Goal: Task Accomplishment & Management: Manage account settings

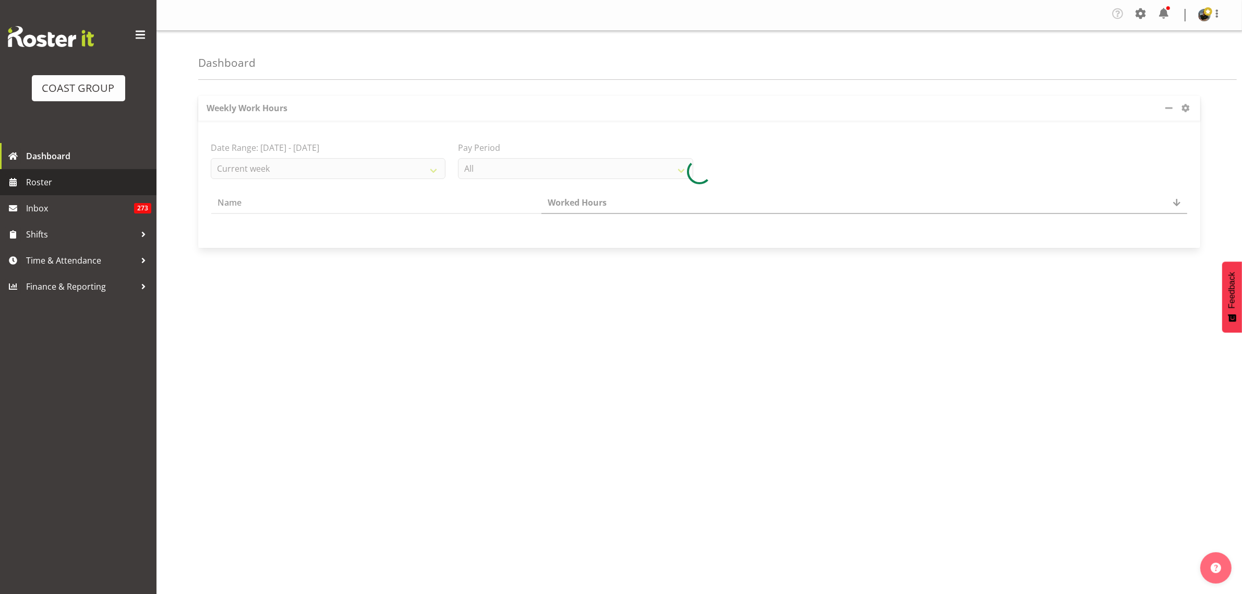
click at [50, 179] on span "Roster" at bounding box center [88, 182] width 125 height 16
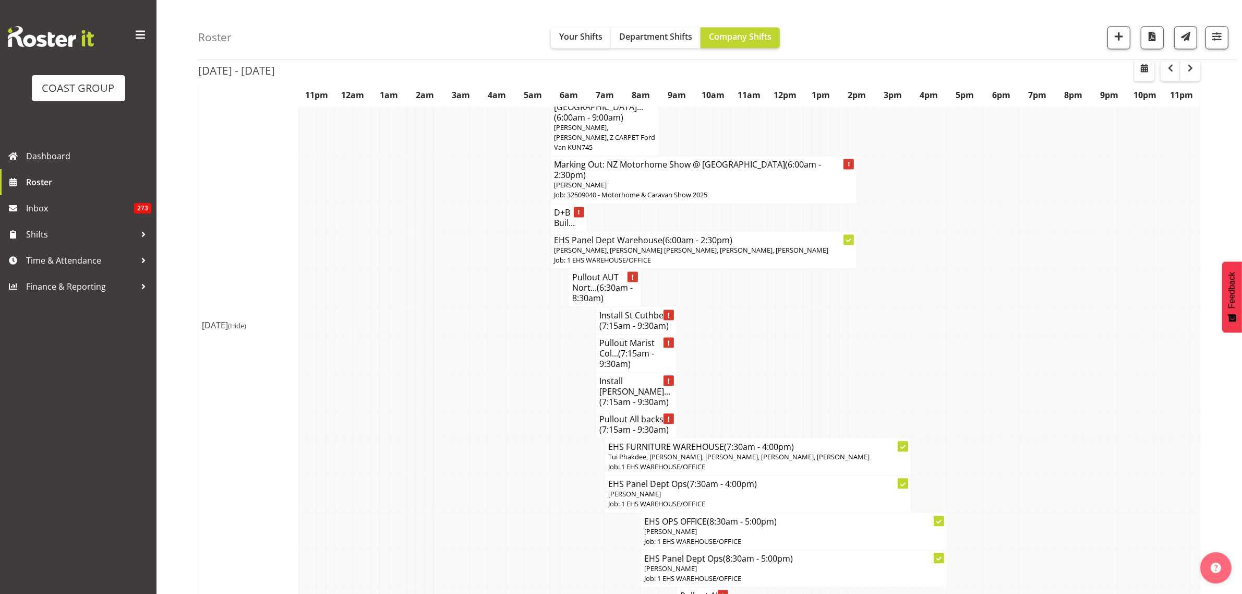
scroll to position [2740, 0]
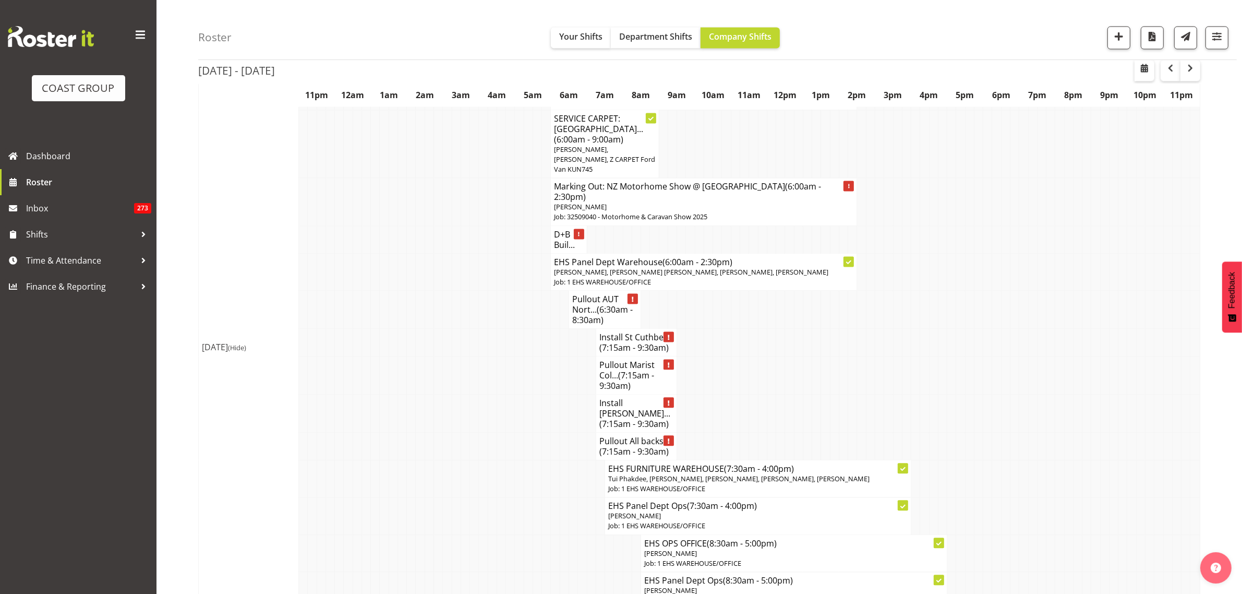
click at [630, 446] on span "(7:15am - 9:30am)" at bounding box center [634, 451] width 69 height 11
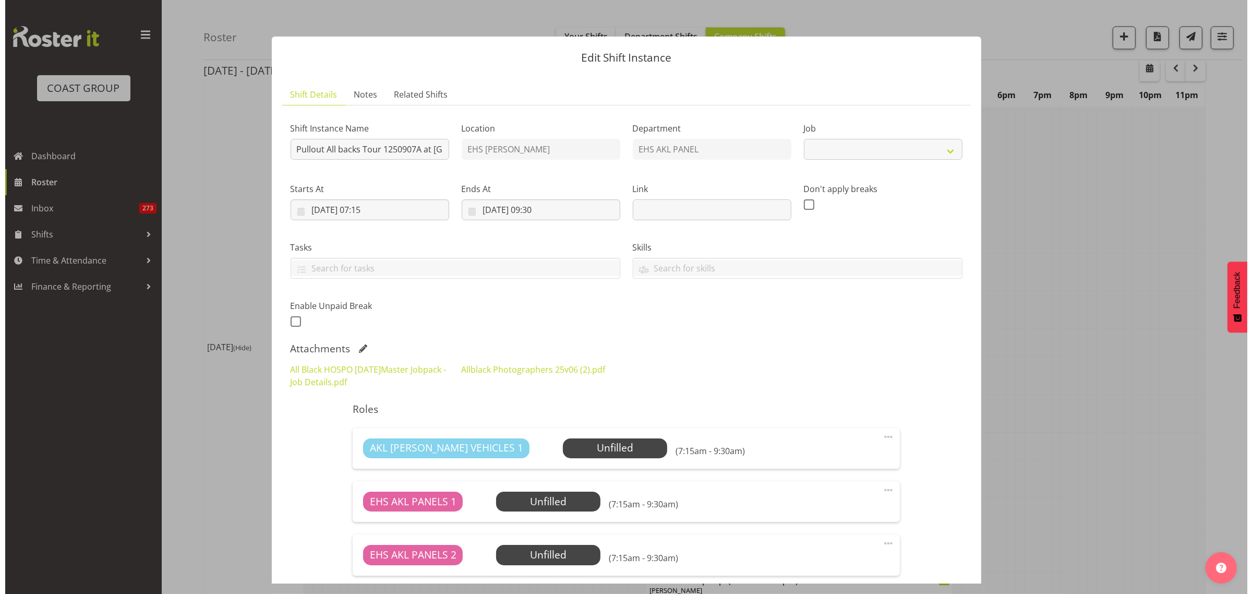
scroll to position [2719, 0]
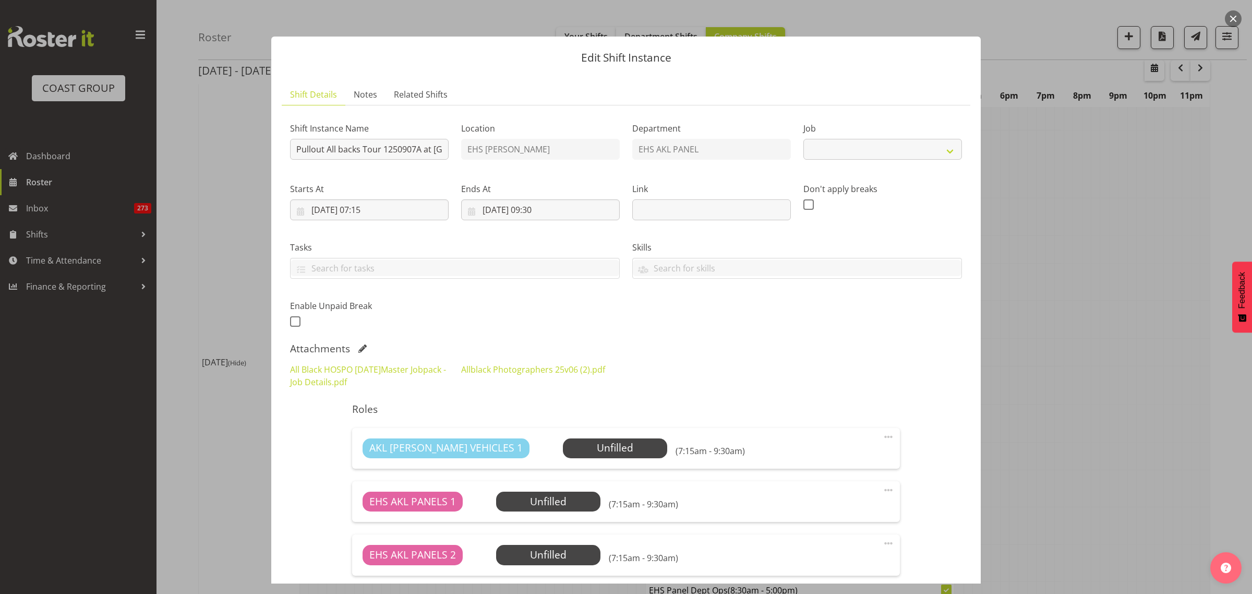
select select "10496"
click at [1232, 20] on button "button" at bounding box center [1233, 18] width 17 height 17
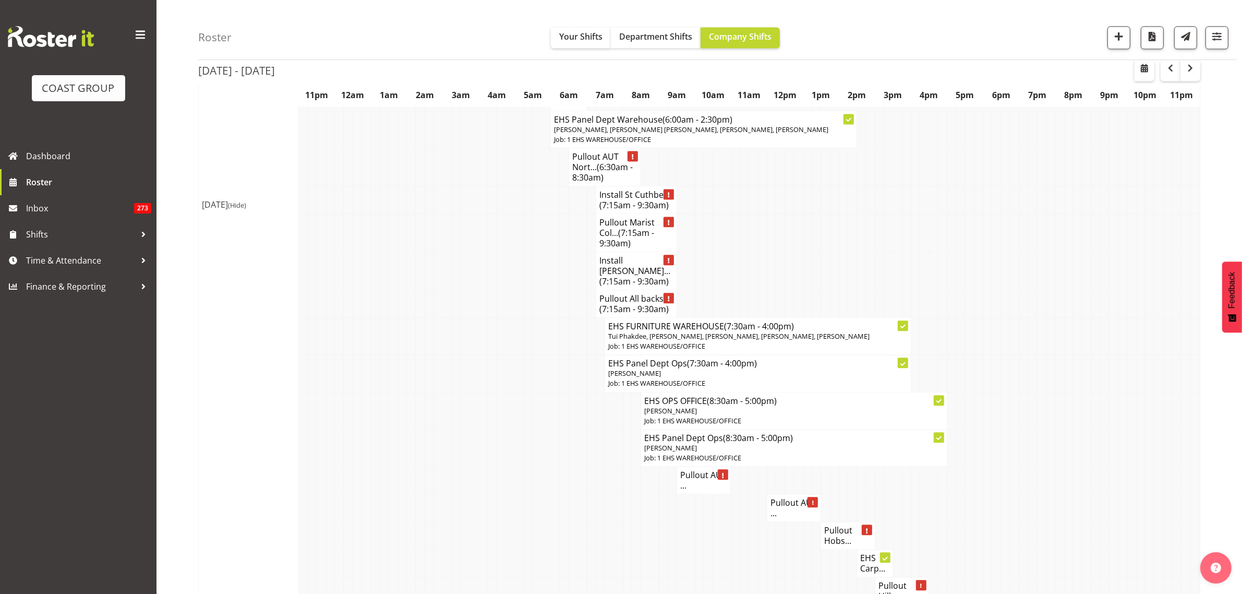
scroll to position [2935, 0]
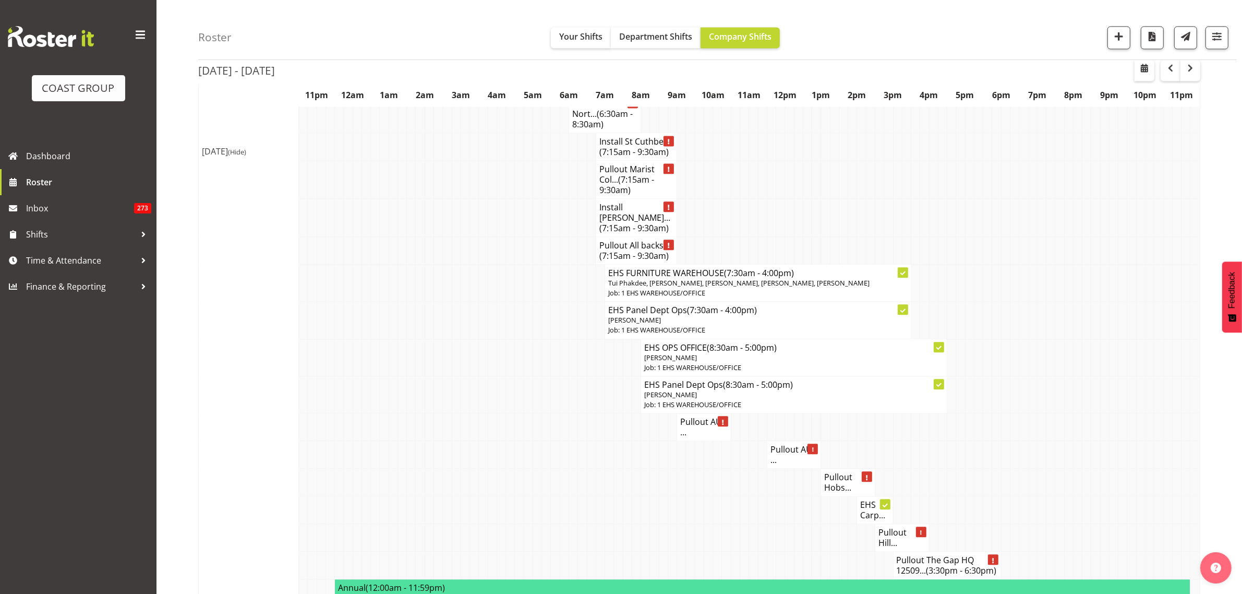
click at [702, 416] on h4 "Pullout AUT ..." at bounding box center [703, 426] width 47 height 21
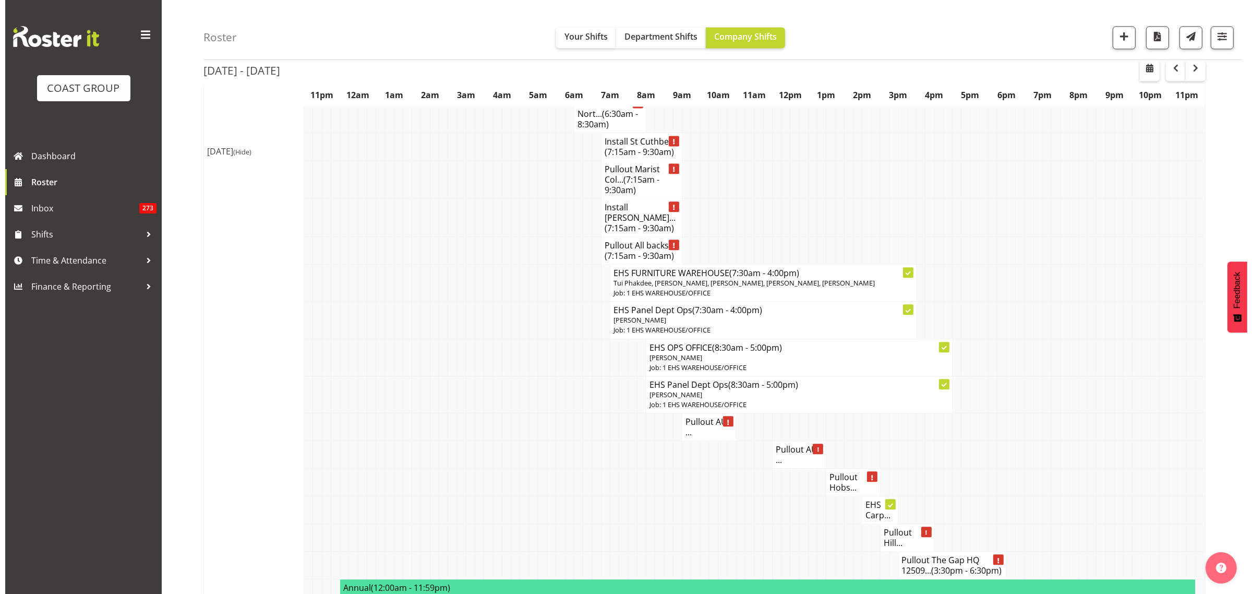
scroll to position [2915, 0]
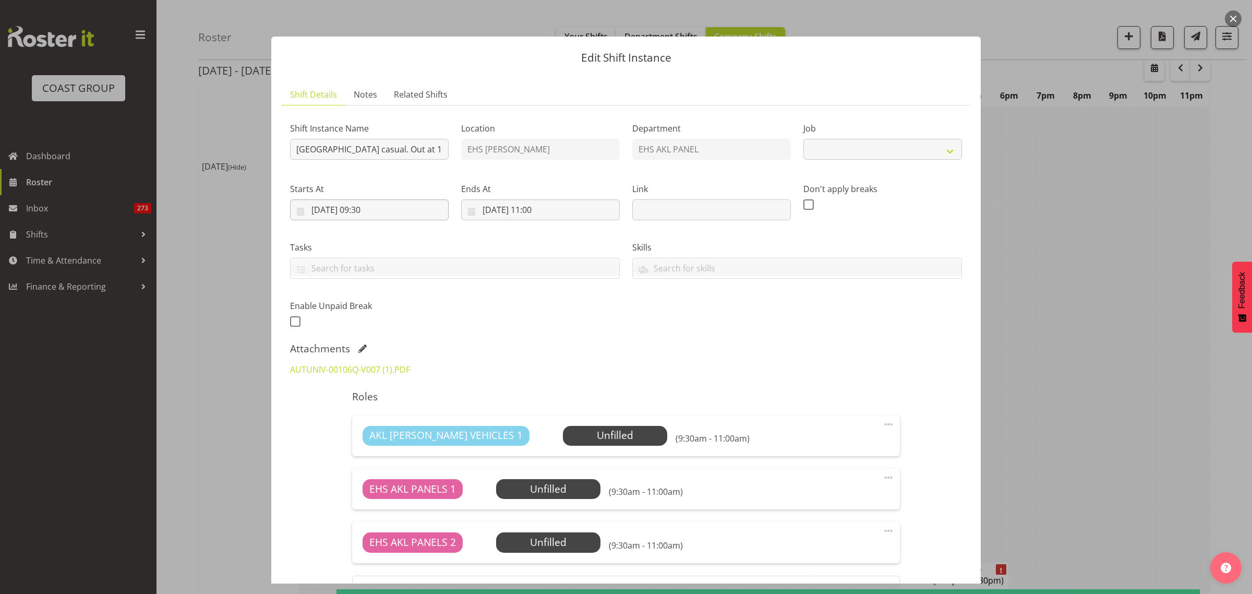
select select "8653"
click at [373, 369] on link "AUTUNIV-00106Q-V007 (1).PDF" at bounding box center [350, 369] width 120 height 11
click at [1230, 19] on button "button" at bounding box center [1233, 18] width 17 height 17
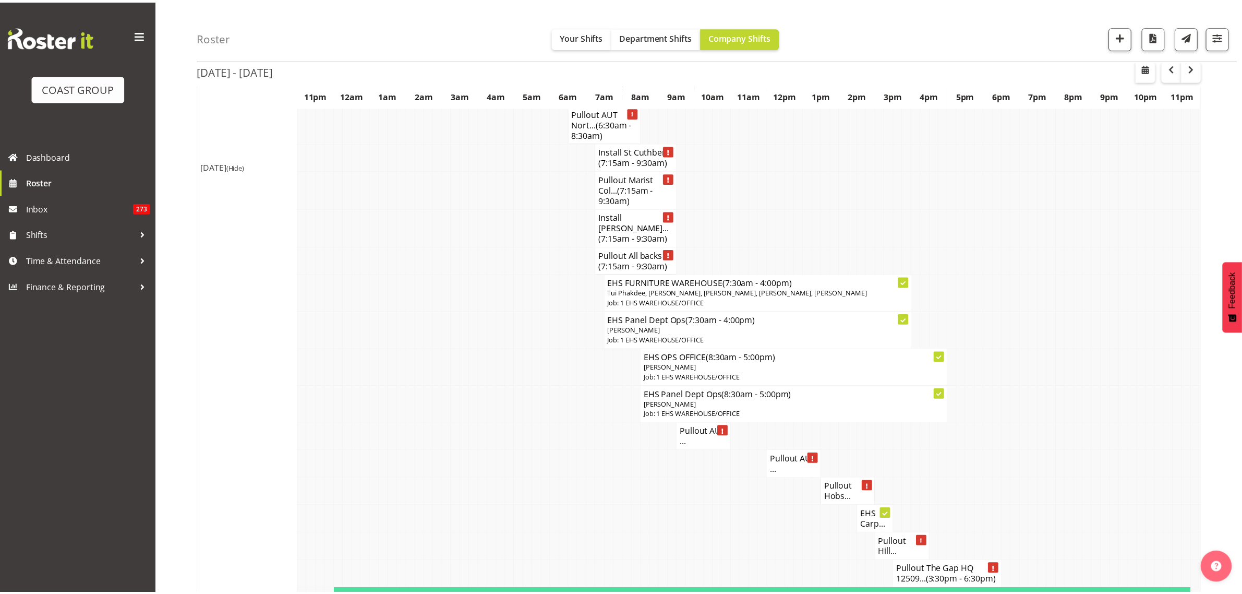
scroll to position [2935, 0]
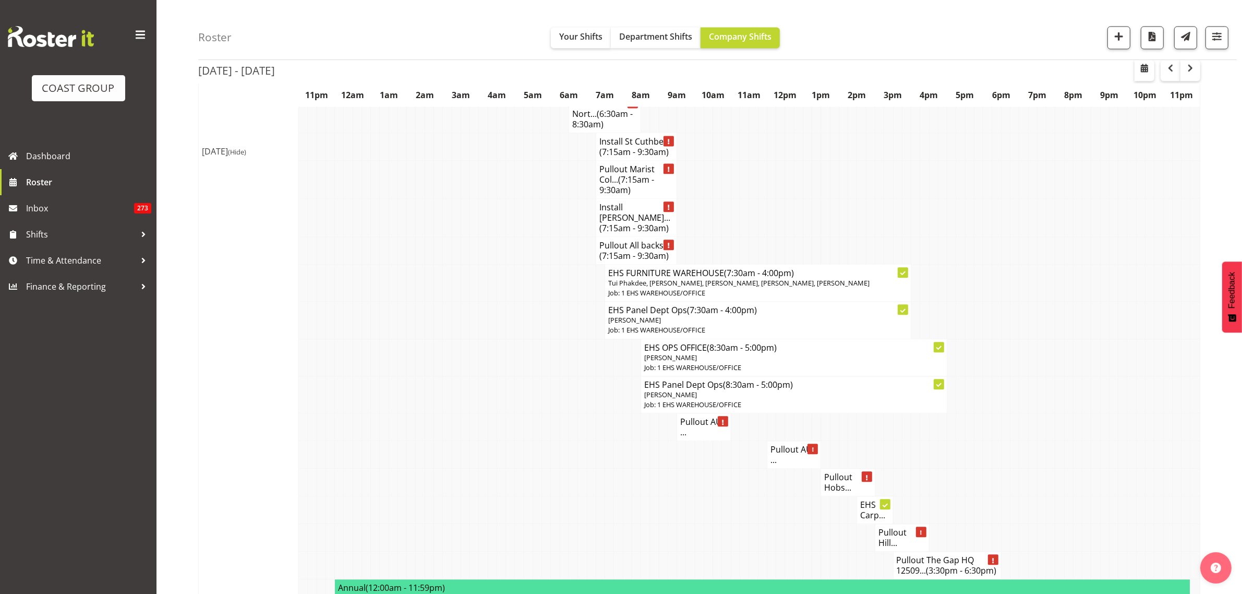
click at [796, 444] on h4 "Pullout AUT ..." at bounding box center [794, 454] width 47 height 21
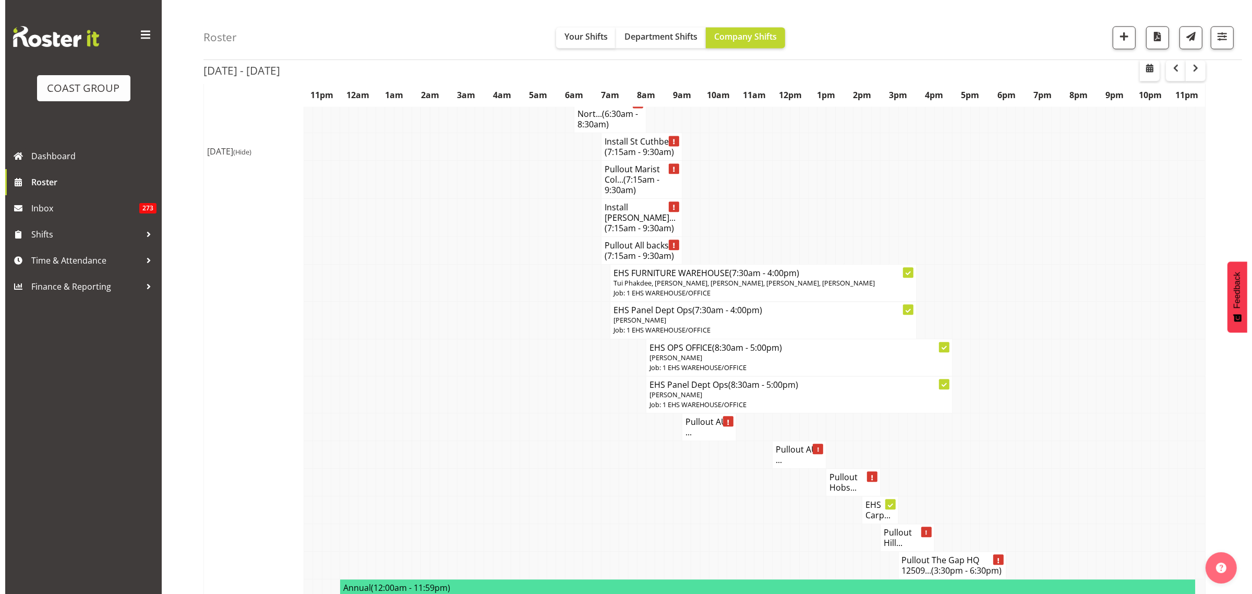
scroll to position [2915, 0]
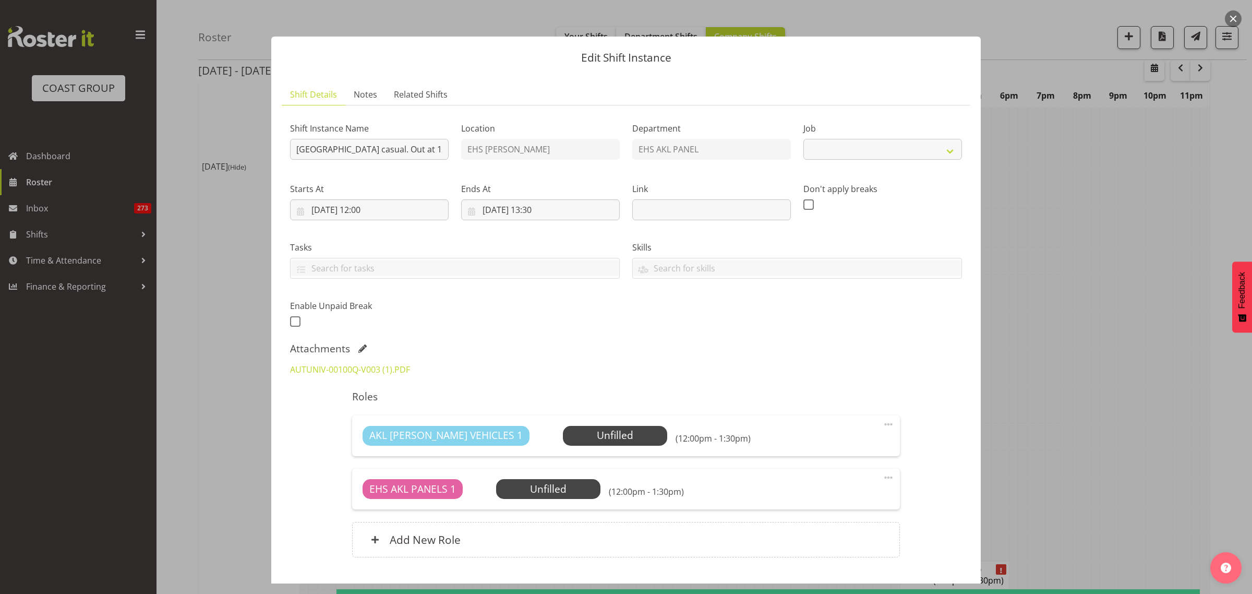
select select "8653"
click at [1235, 19] on button "button" at bounding box center [1233, 18] width 17 height 17
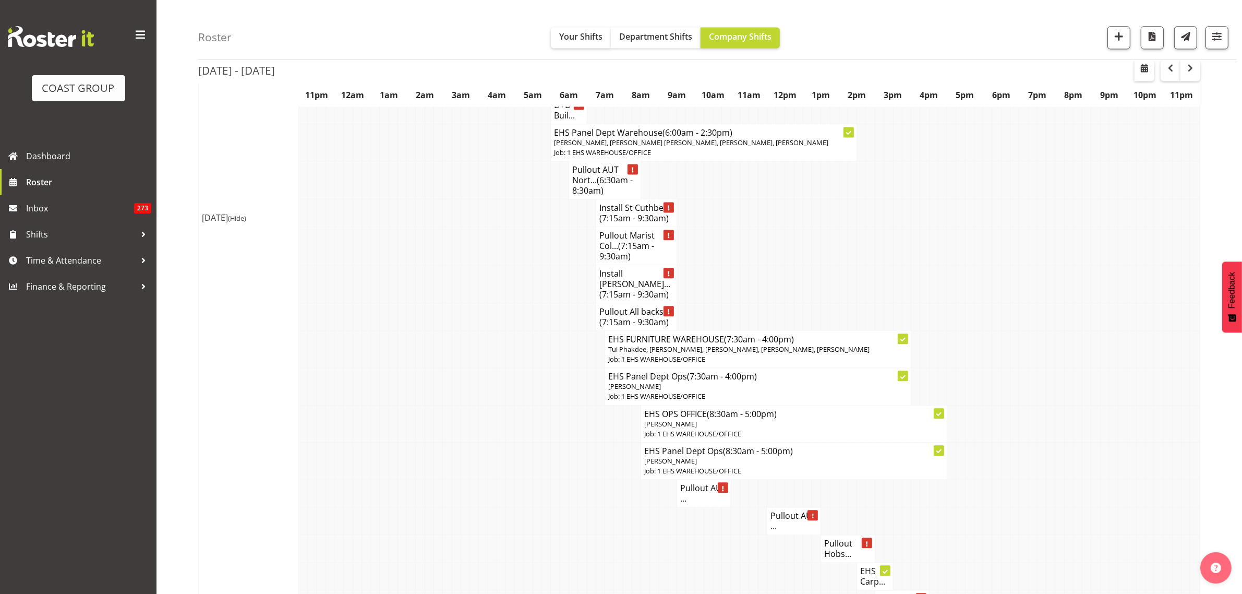
scroll to position [2870, 0]
click at [628, 315] on span "(7:15am - 9:30am)" at bounding box center [634, 320] width 69 height 11
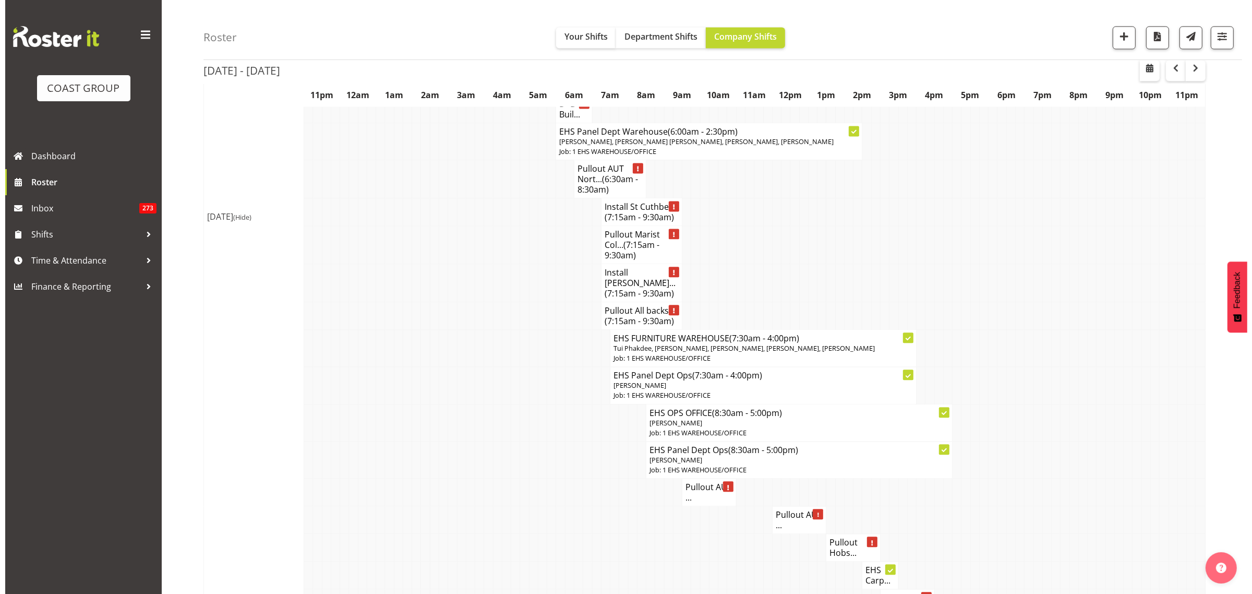
scroll to position [2850, 0]
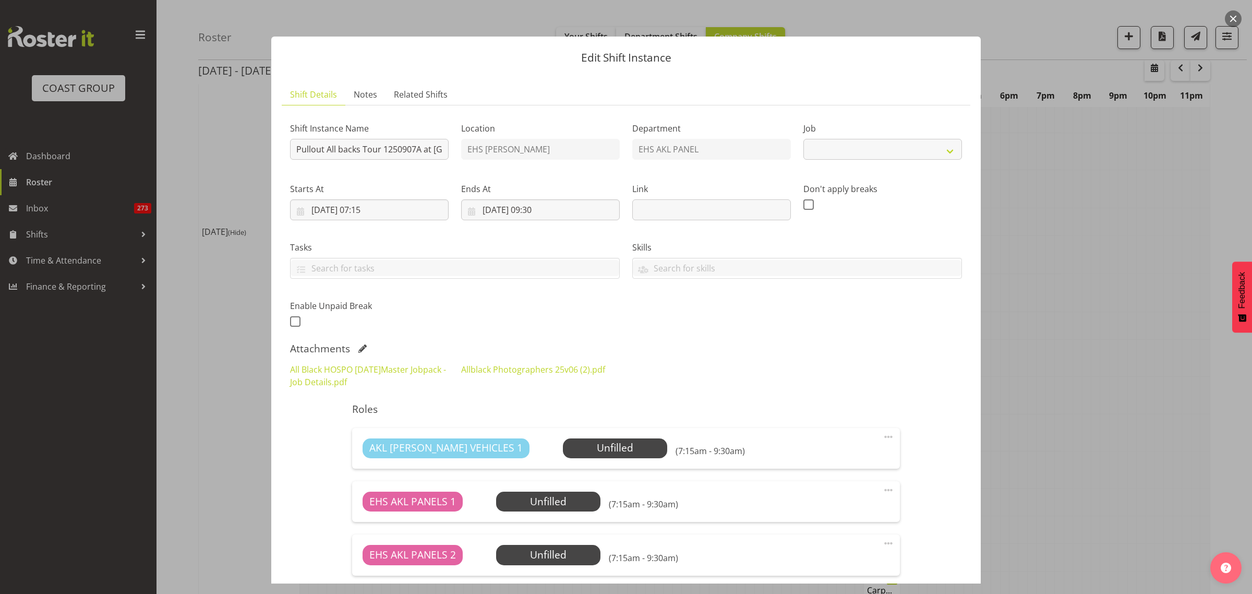
select select "10496"
click at [348, 380] on link "All Black HOSPO [DATE]Master Jobpack - Job Details.pdf" at bounding box center [368, 376] width 156 height 24
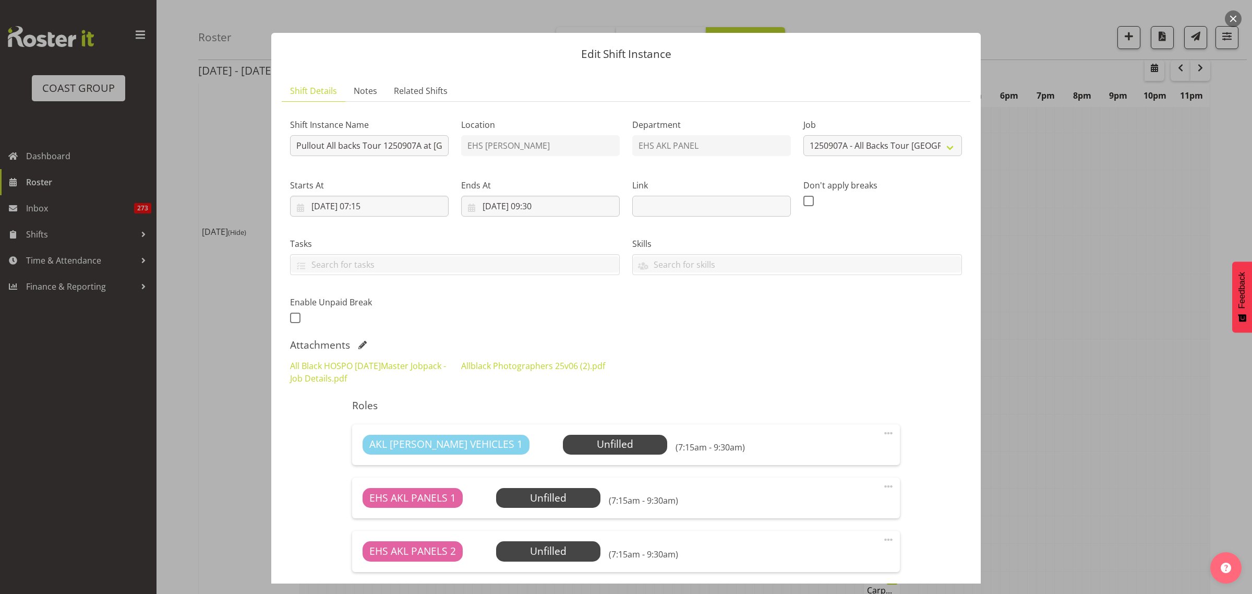
scroll to position [0, 0]
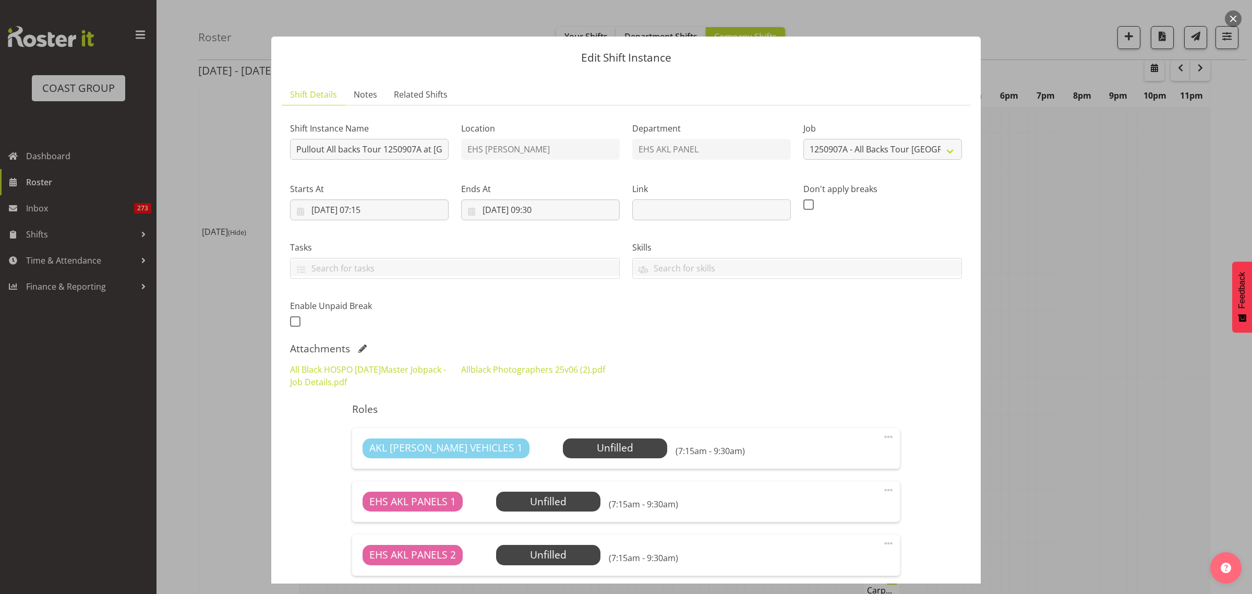
click at [1235, 19] on button "button" at bounding box center [1233, 18] width 17 height 17
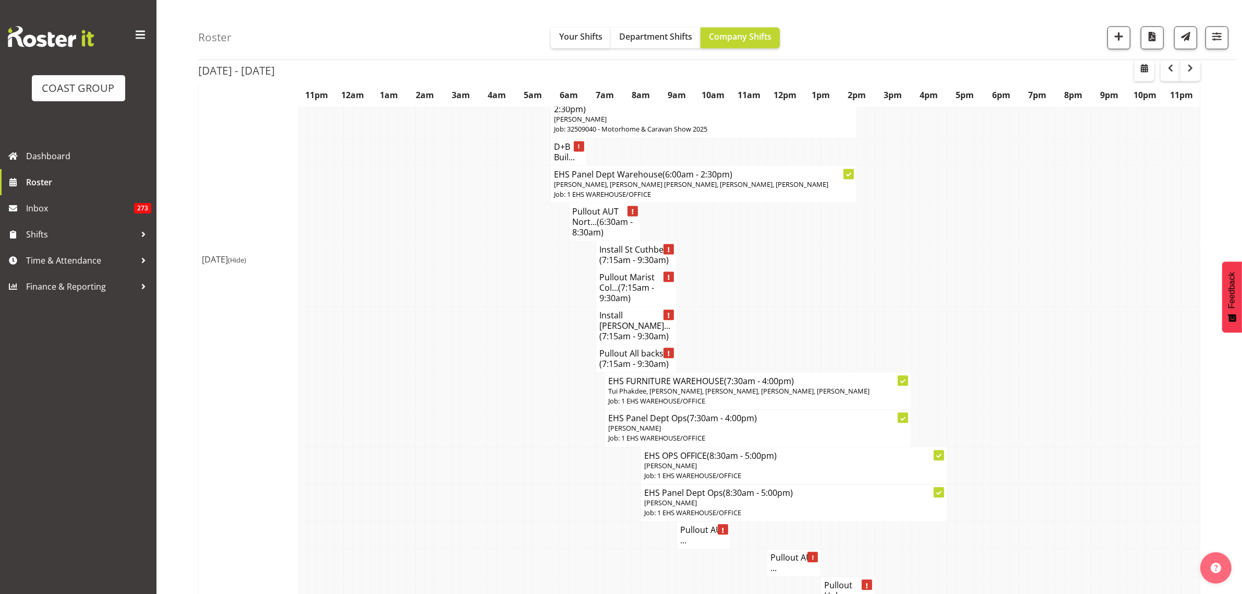
scroll to position [2805, 0]
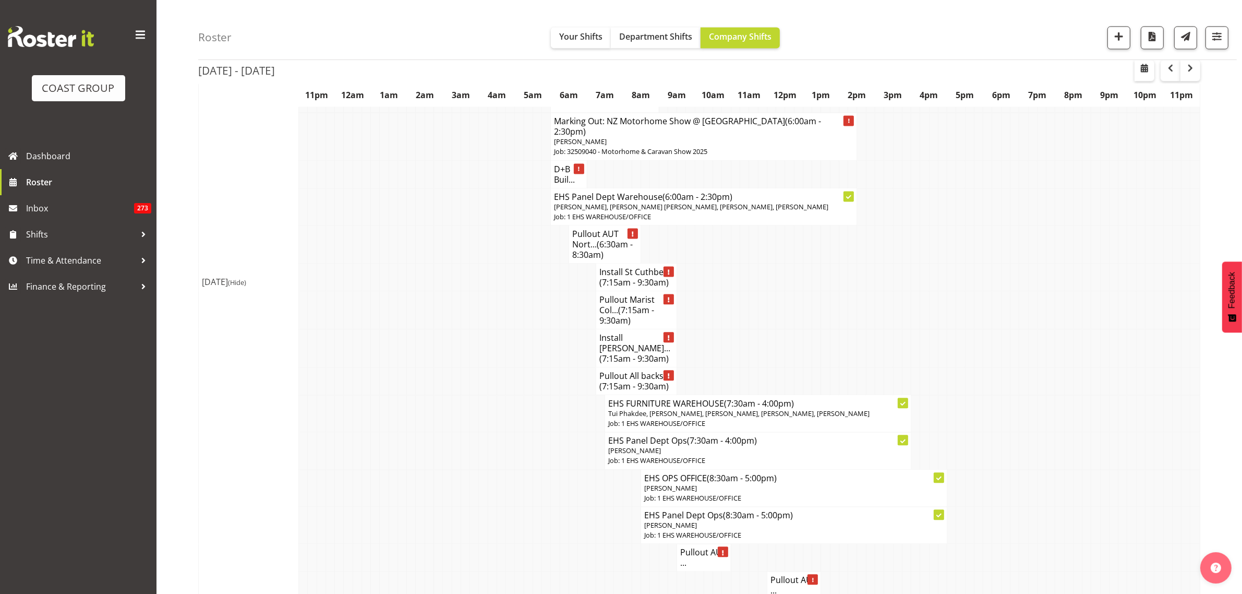
click at [624, 380] on span "(7:15am - 9:30am)" at bounding box center [634, 385] width 69 height 11
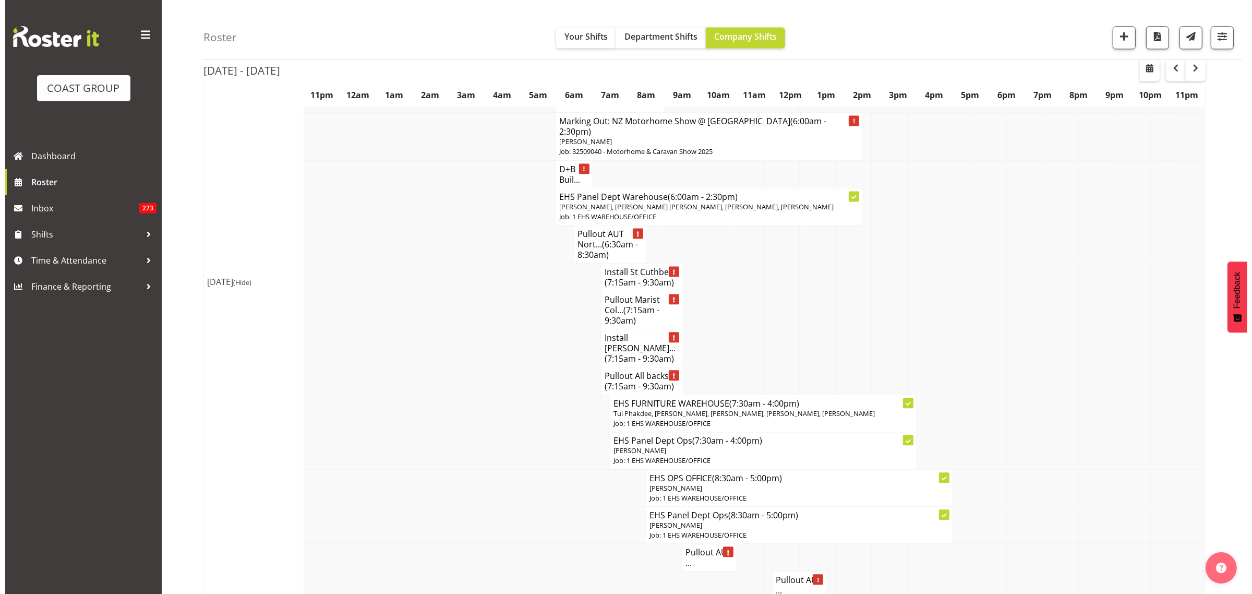
scroll to position [2784, 0]
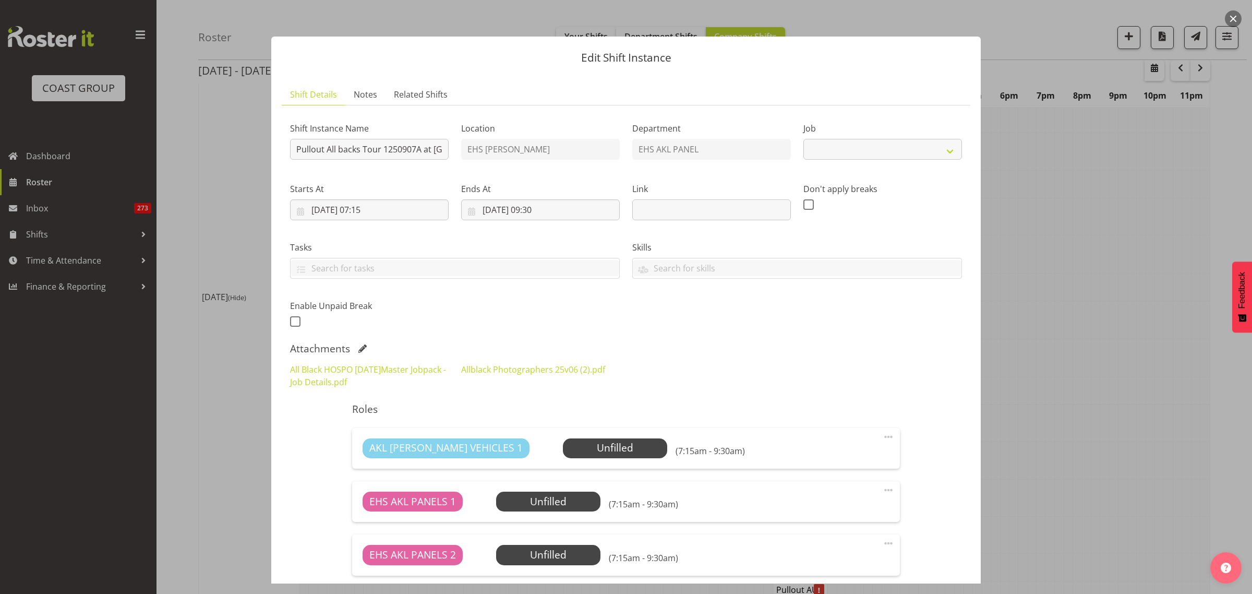
select select "10496"
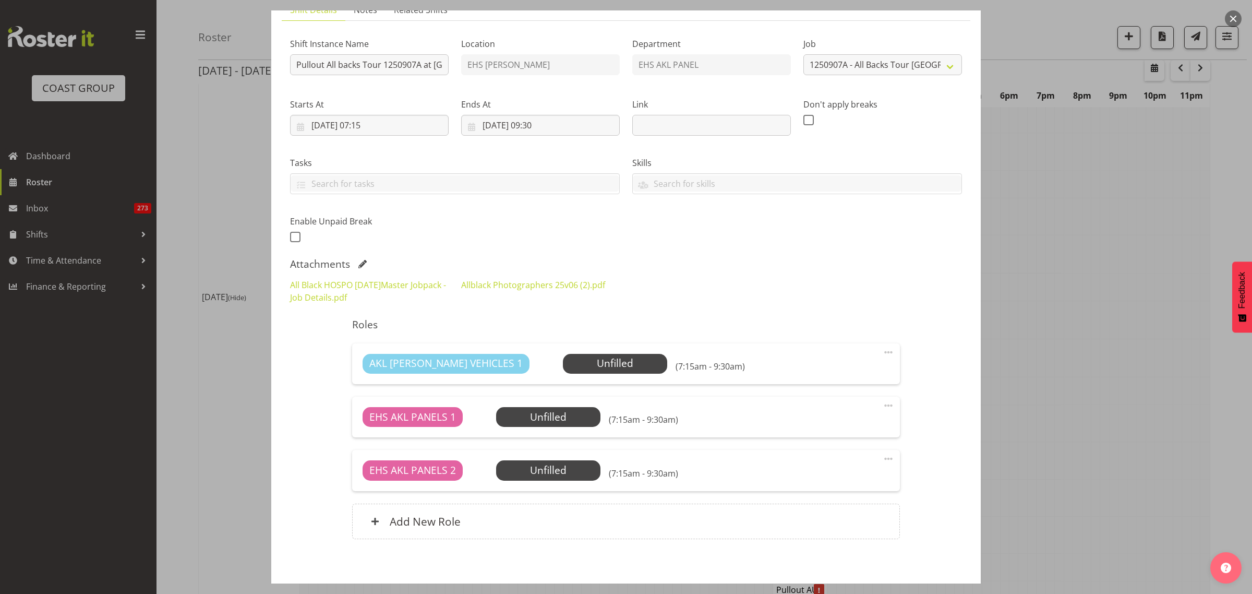
scroll to position [133, 0]
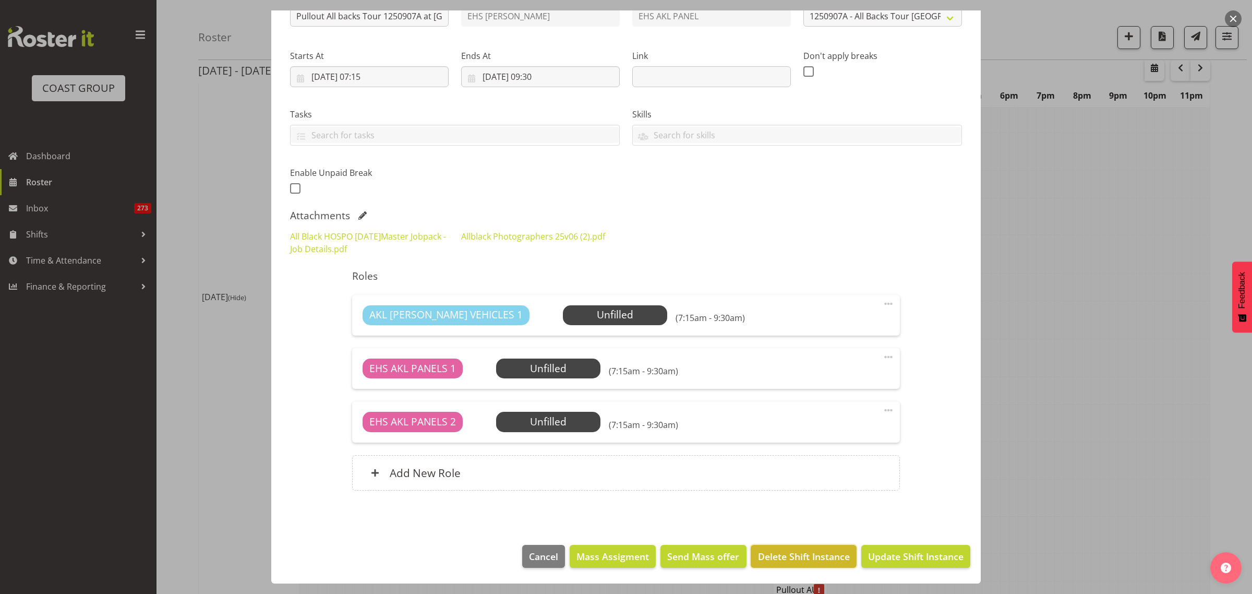
click at [773, 555] on span "Delete Shift Instance" at bounding box center [804, 556] width 92 height 14
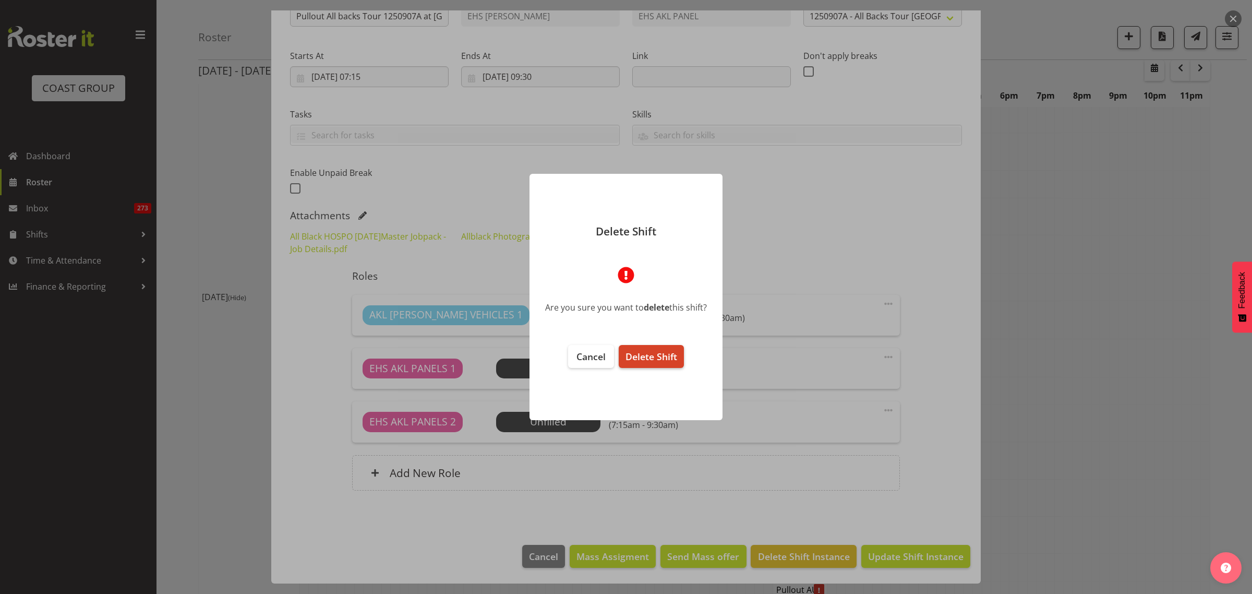
click at [659, 356] on span "Delete Shift" at bounding box center [652, 356] width 52 height 13
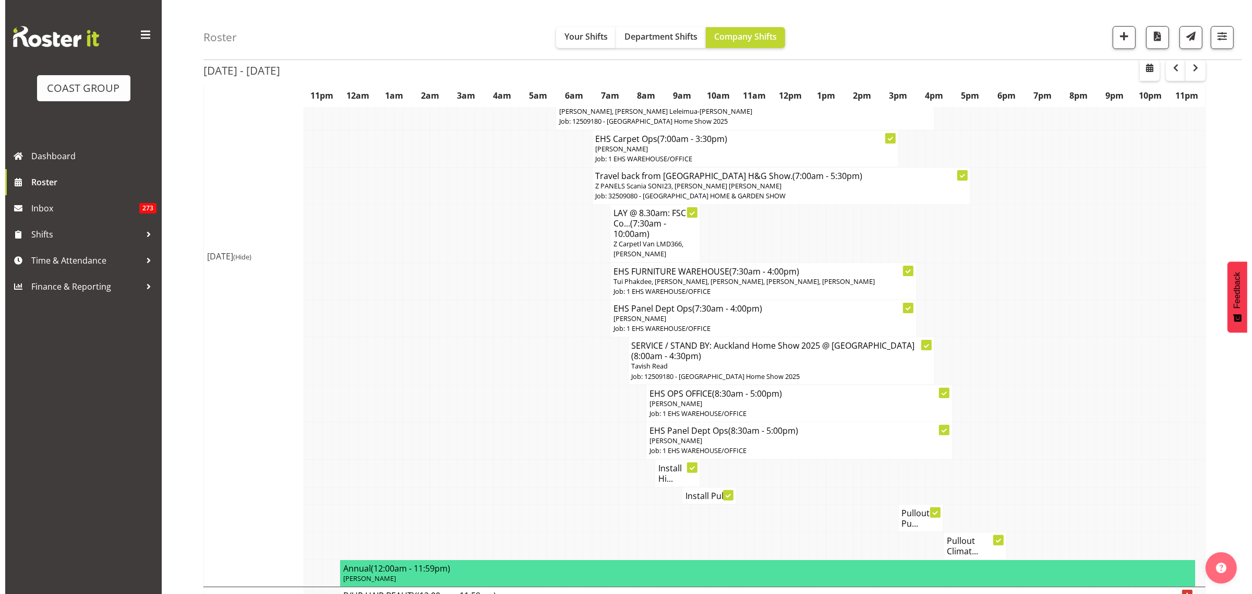
scroll to position [391, 0]
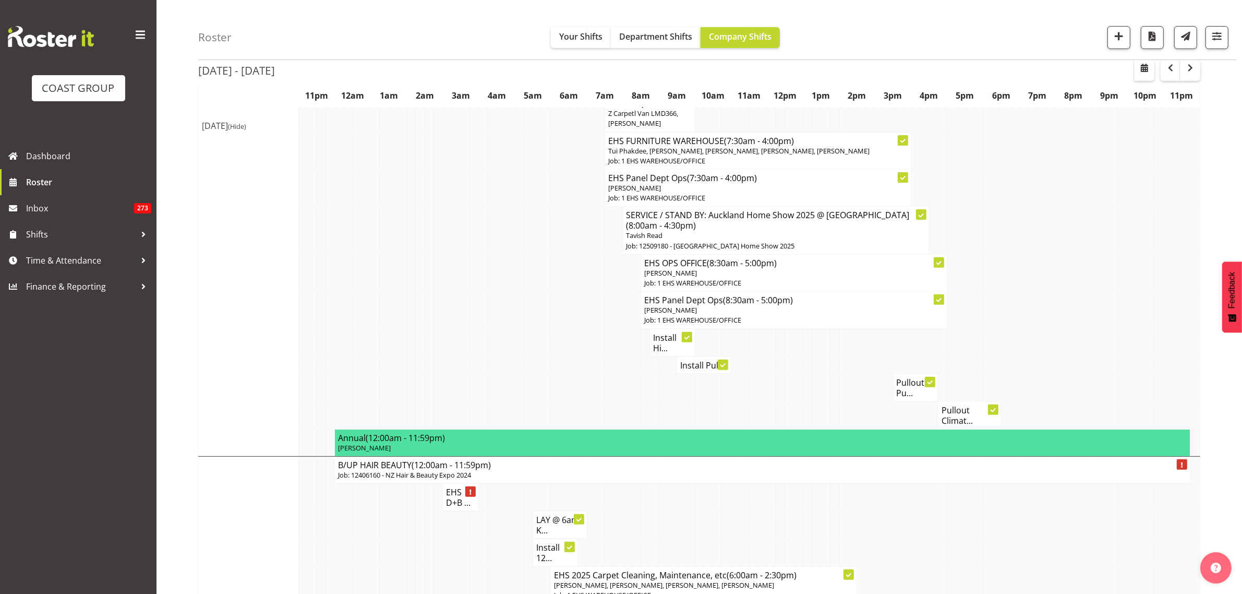
click at [911, 392] on h4 "Pullout Pu..." at bounding box center [916, 387] width 38 height 21
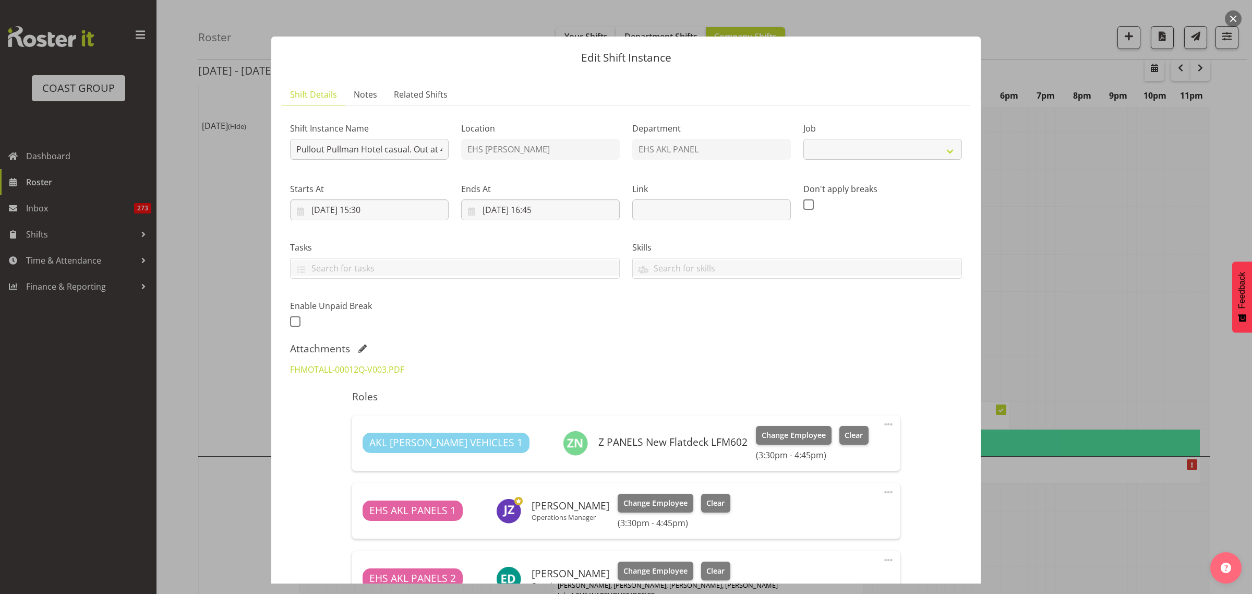
select select "8653"
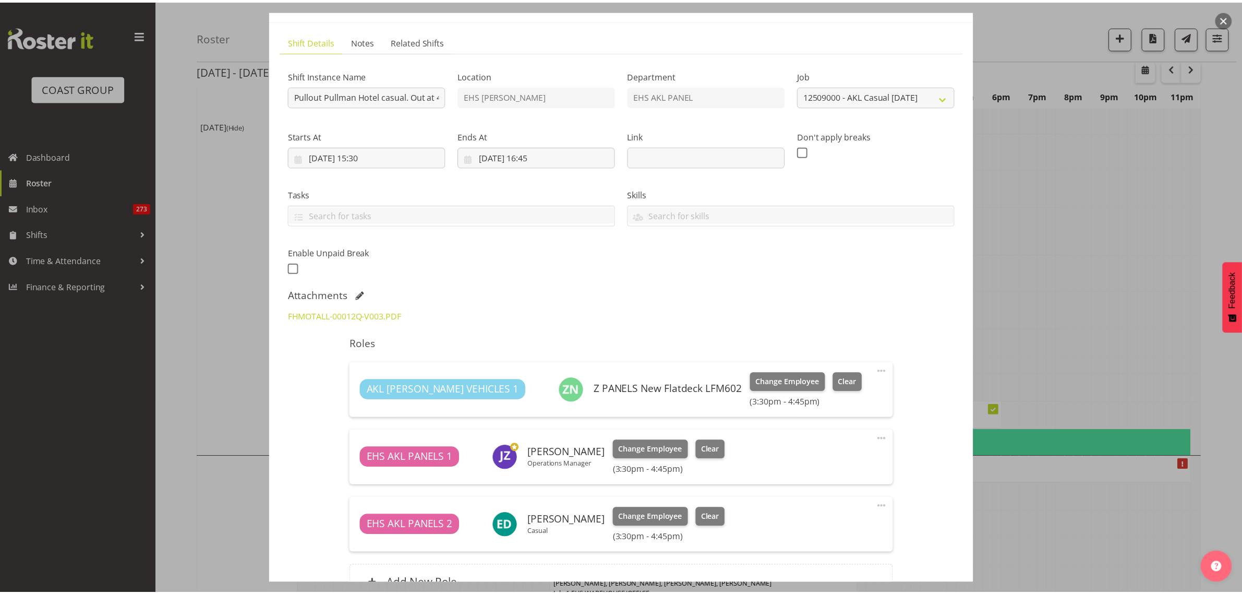
scroll to position [0, 0]
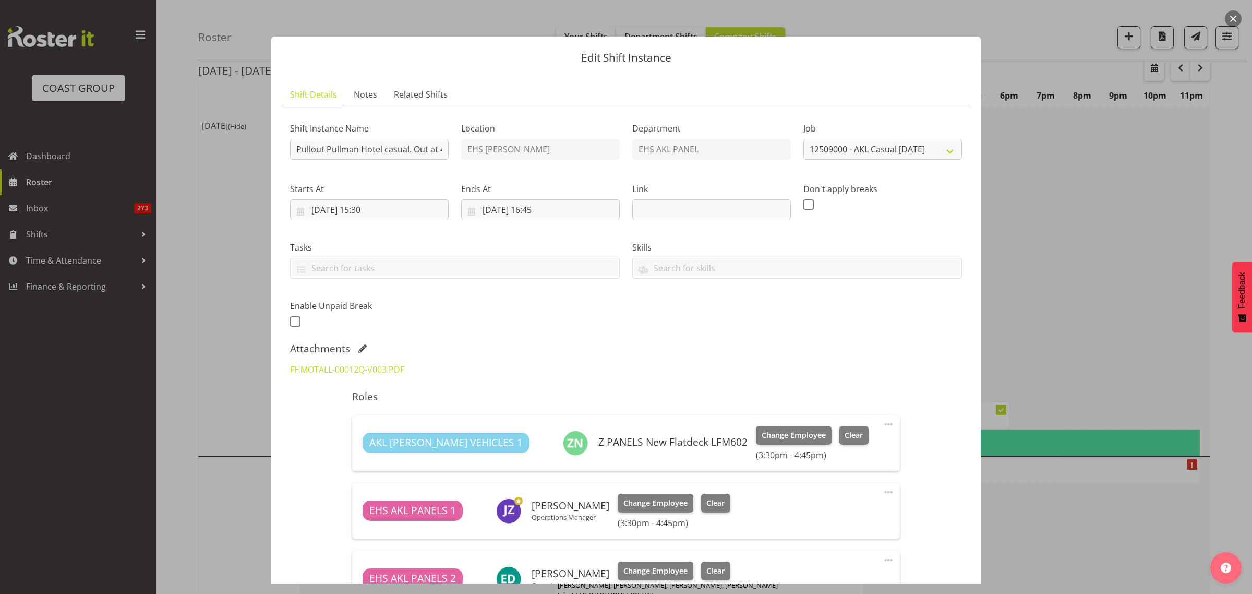
click at [1233, 18] on button "button" at bounding box center [1233, 18] width 17 height 17
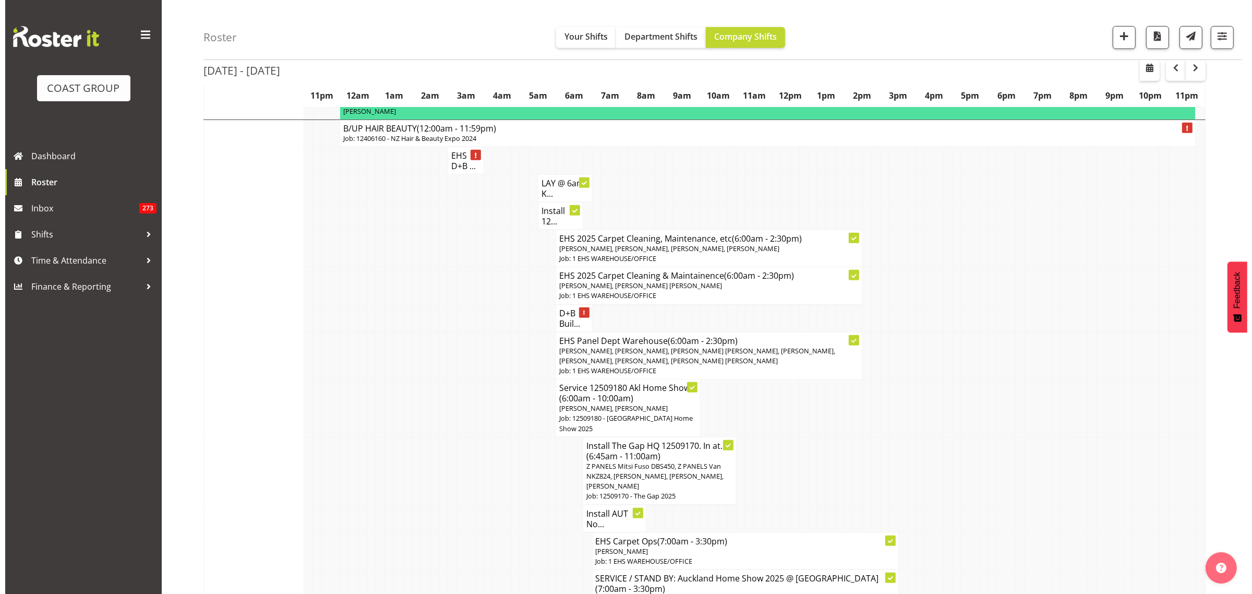
scroll to position [718, 0]
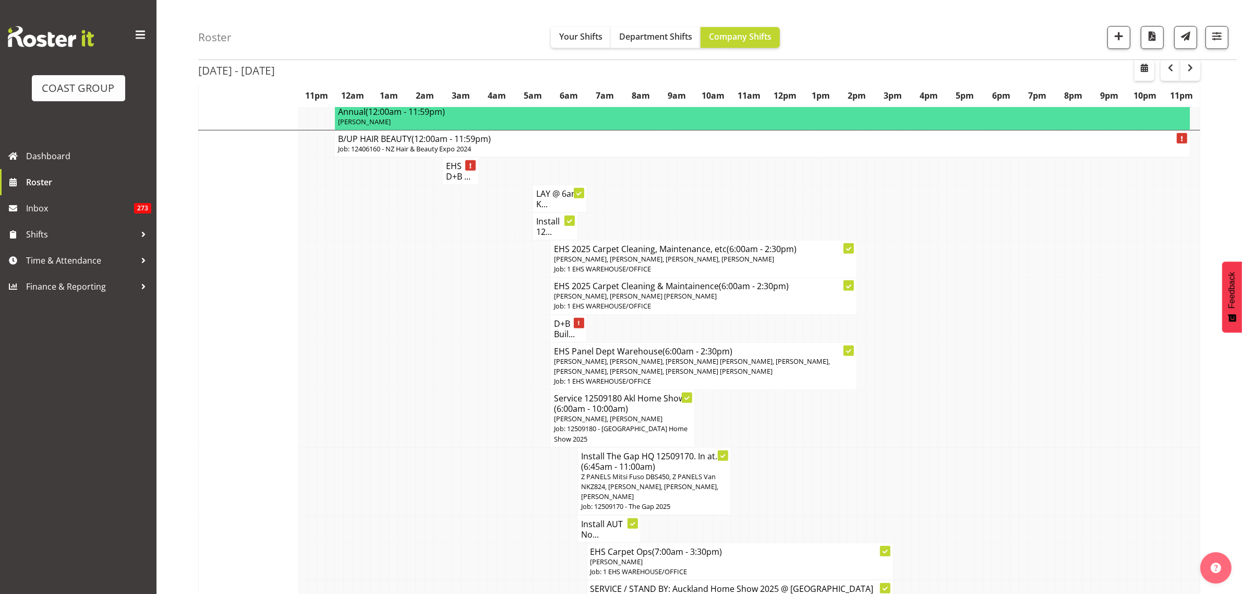
click at [714, 367] on span "[PERSON_NAME], [PERSON_NAME], [PERSON_NAME] [PERSON_NAME], [PERSON_NAME], [PERS…" at bounding box center [692, 365] width 276 height 19
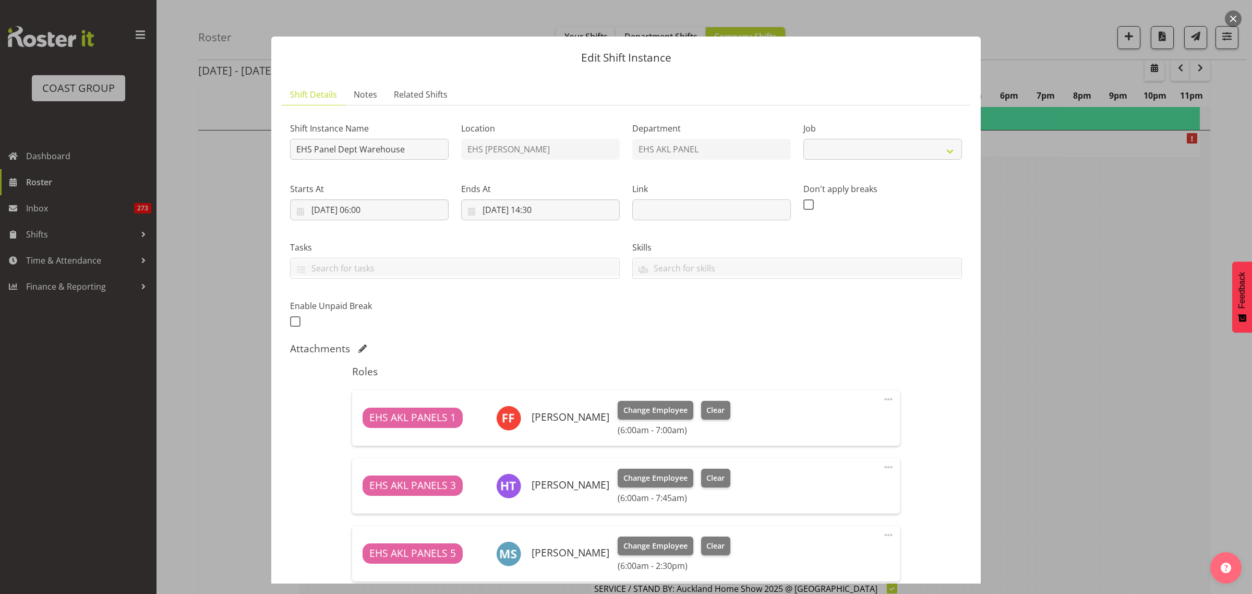
select select "69"
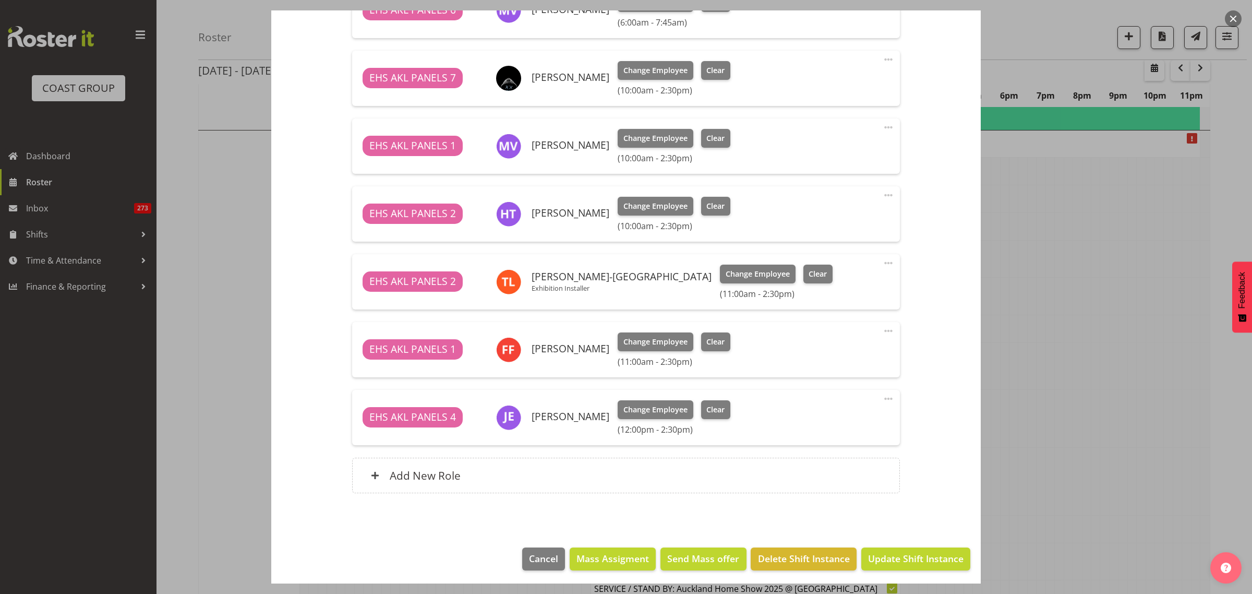
scroll to position [614, 0]
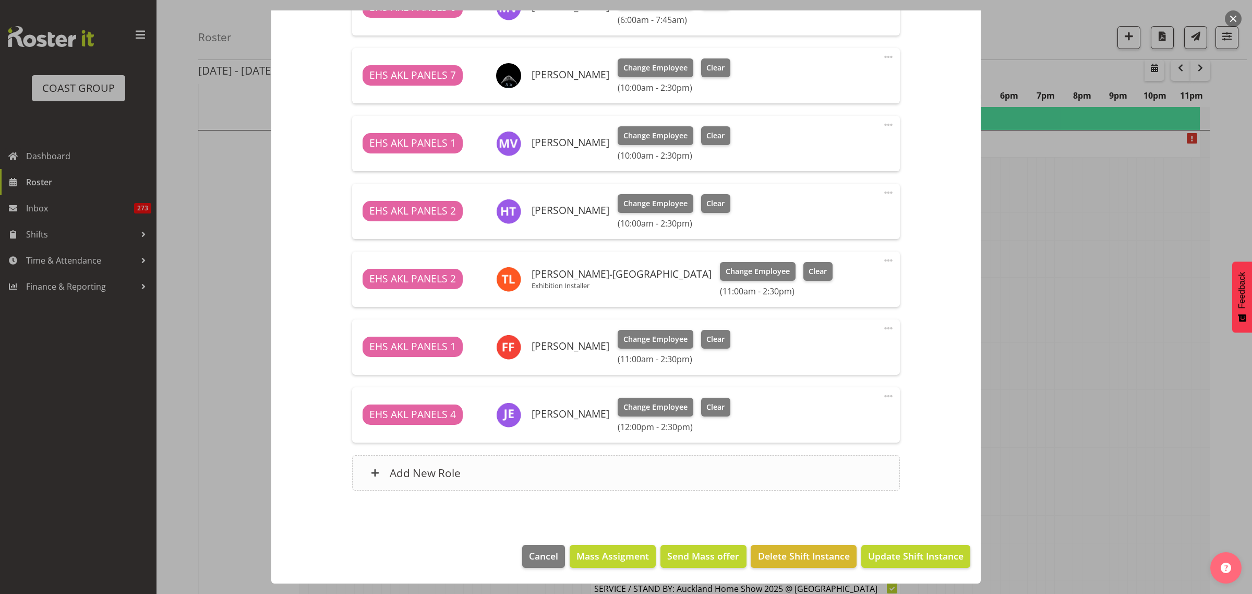
click at [645, 470] on div "Add New Role" at bounding box center [625, 472] width 547 height 35
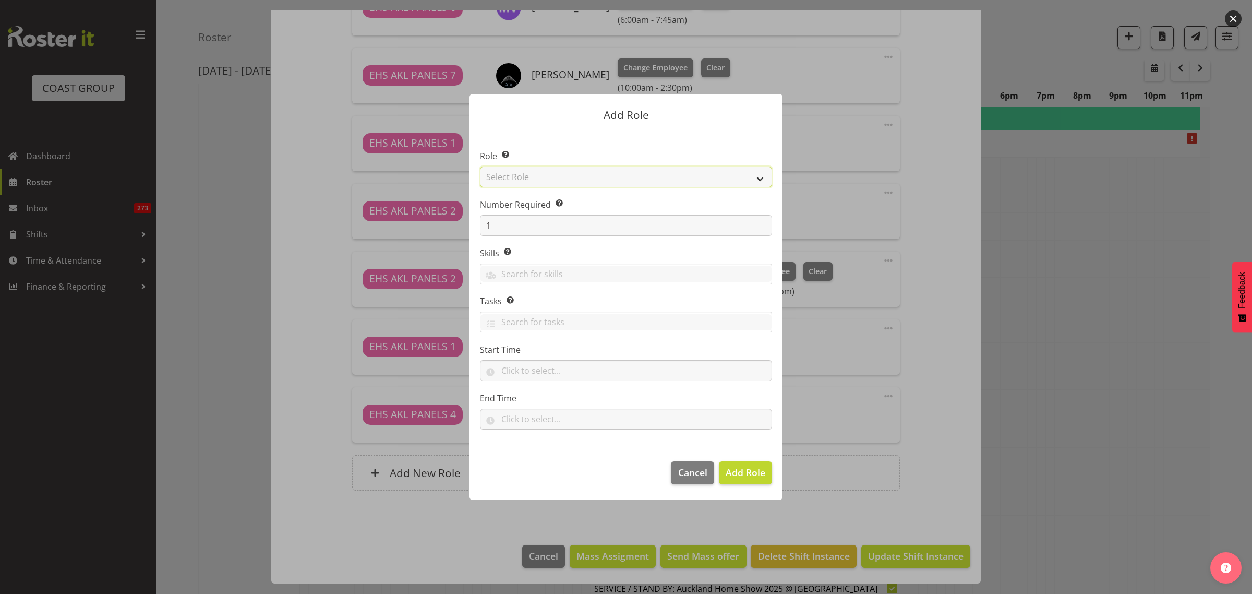
click at [761, 181] on select "Select Role ACCOUNT MANAGER ACCOUNT MANAGER DW ACCOUNTS [PERSON_NAME] VEHICLES …" at bounding box center [626, 176] width 292 height 21
select select "188"
click at [480, 166] on select "Select Role ACCOUNT MANAGER ACCOUNT MANAGER DW ACCOUNTS [PERSON_NAME] VEHICLES …" at bounding box center [626, 176] width 292 height 21
click at [737, 475] on span "Add Role" at bounding box center [746, 472] width 40 height 13
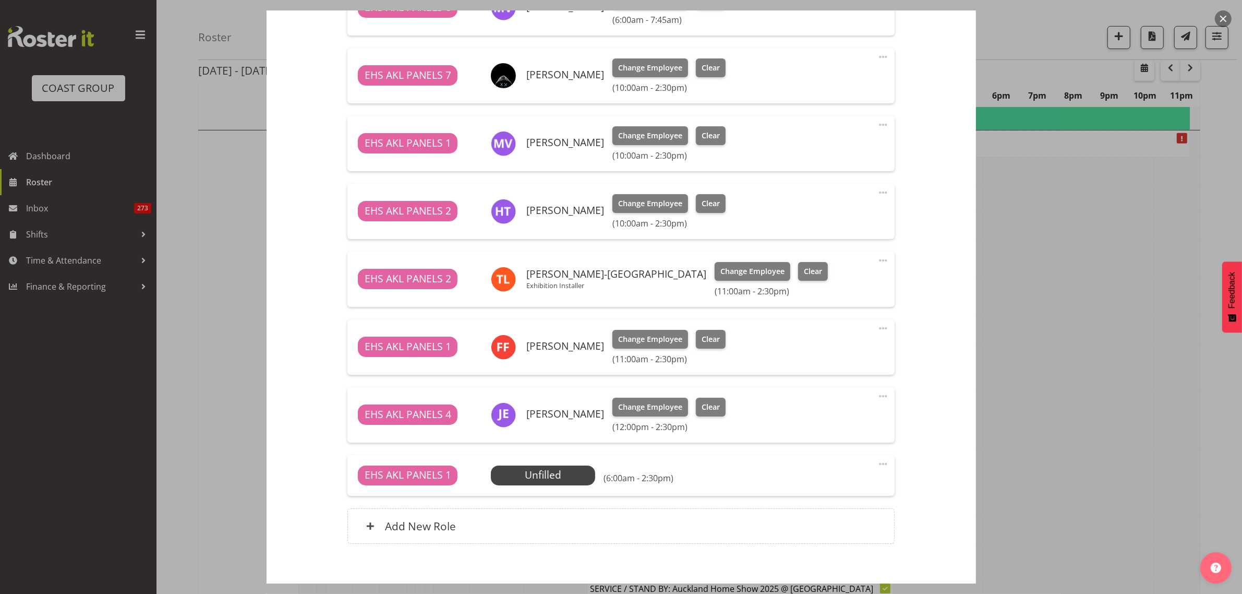
click at [877, 463] on span at bounding box center [883, 464] width 13 height 13
click at [814, 486] on link "Edit" at bounding box center [840, 489] width 100 height 19
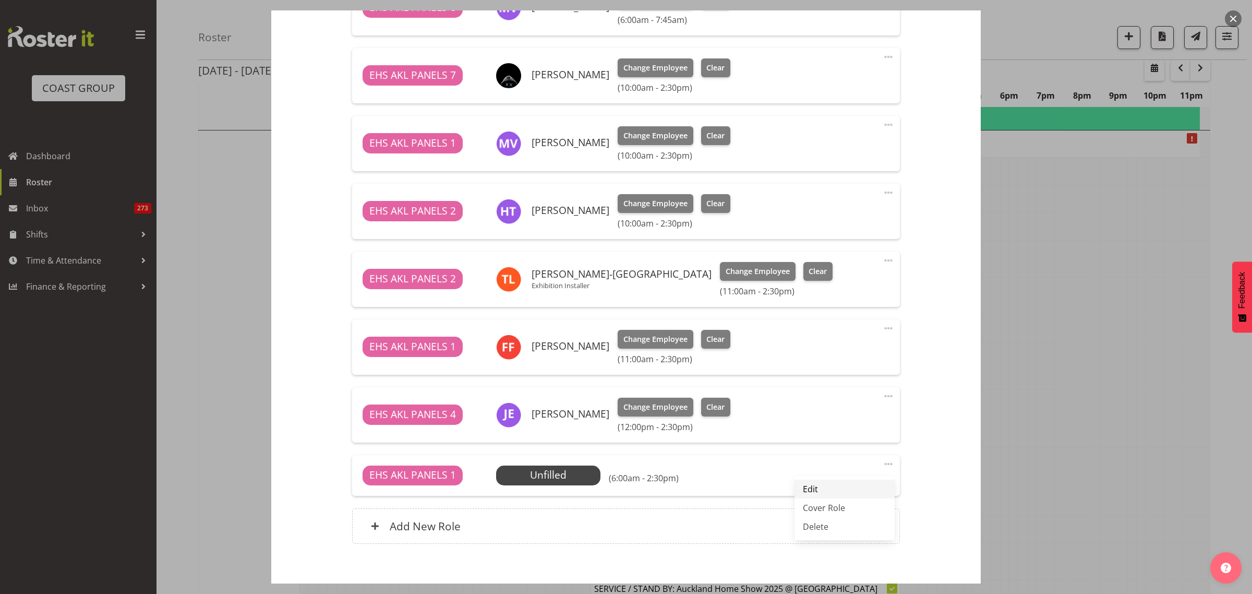
select select "8"
select select "2025"
select select "14"
select select "30"
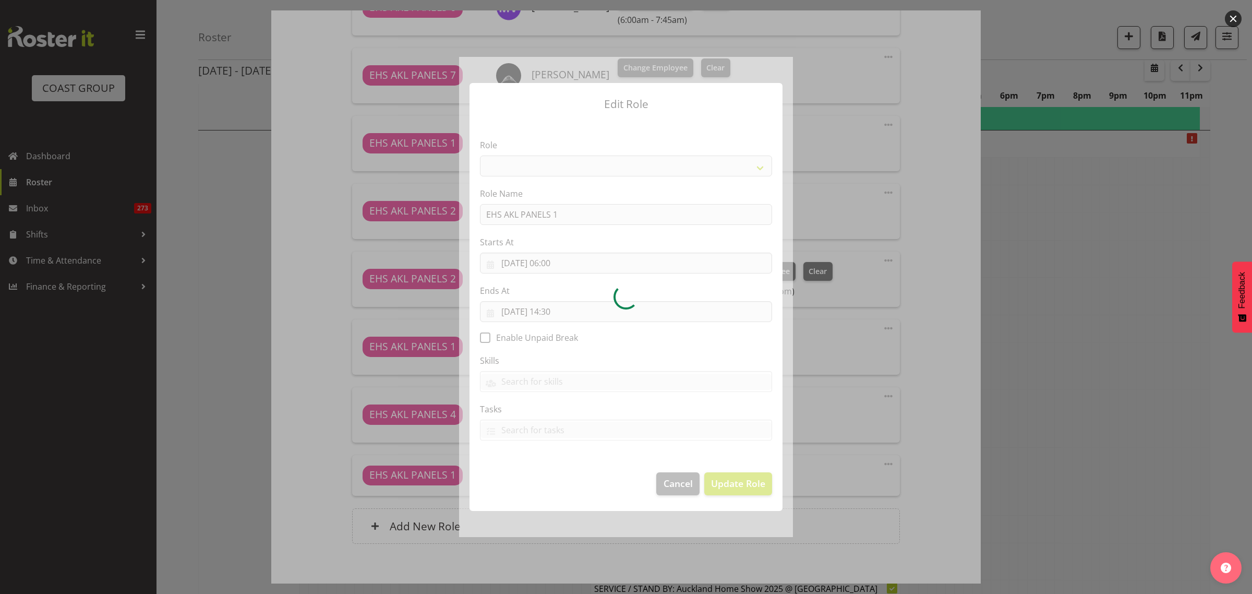
select select "188"
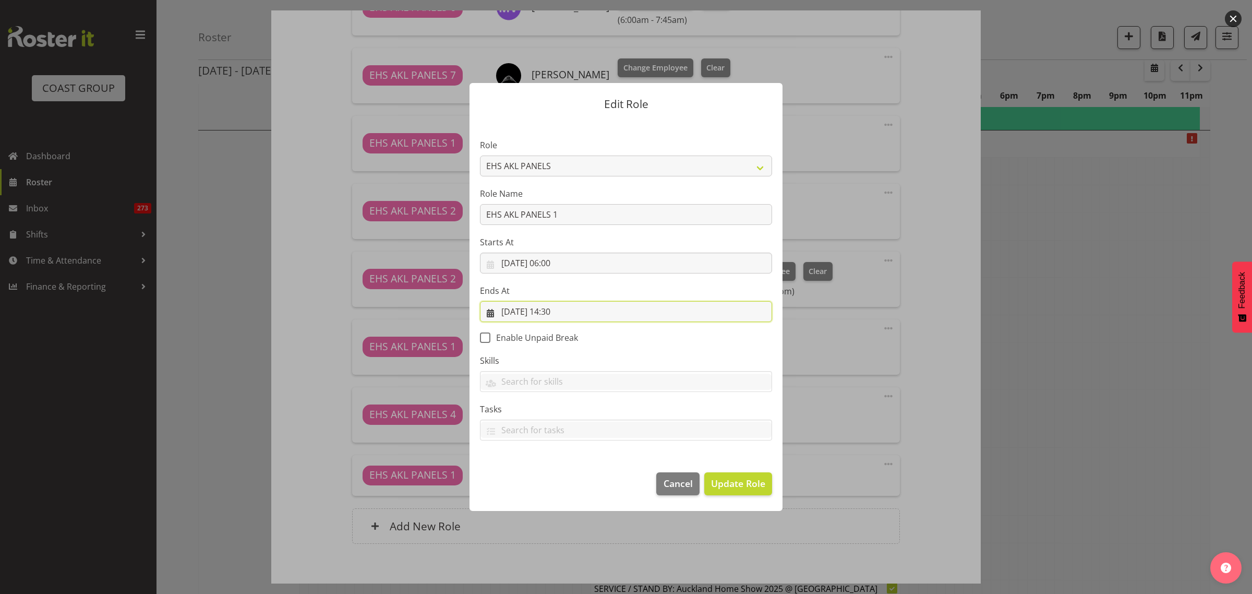
click at [593, 312] on input "[DATE] 14:30" at bounding box center [626, 311] width 292 height 21
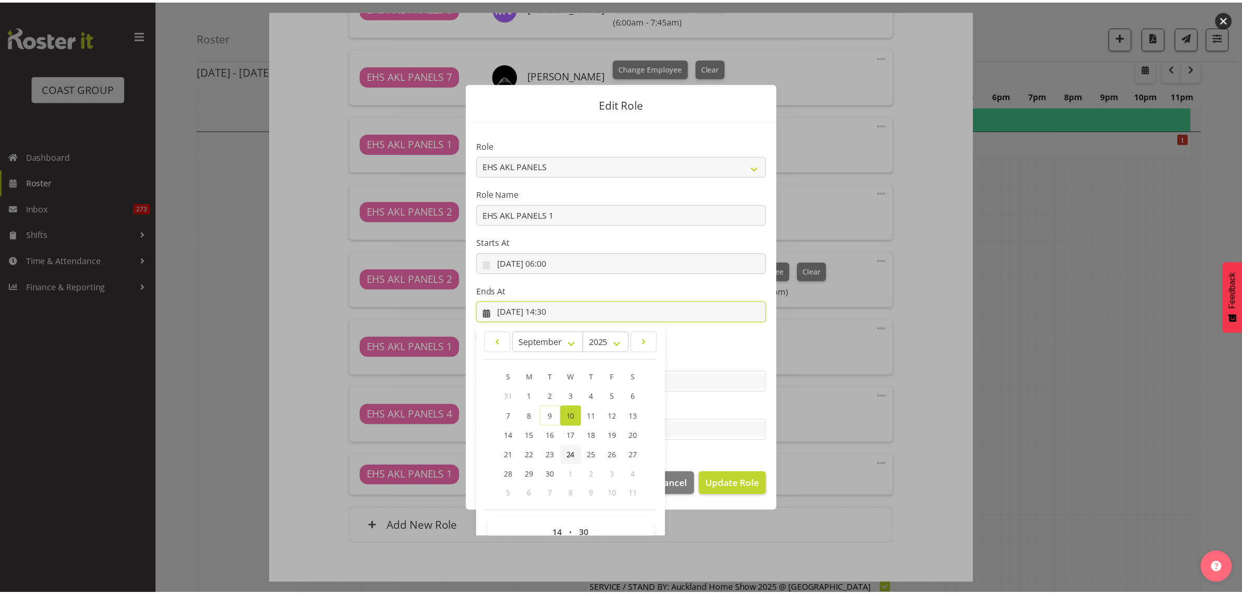
scroll to position [22, 0]
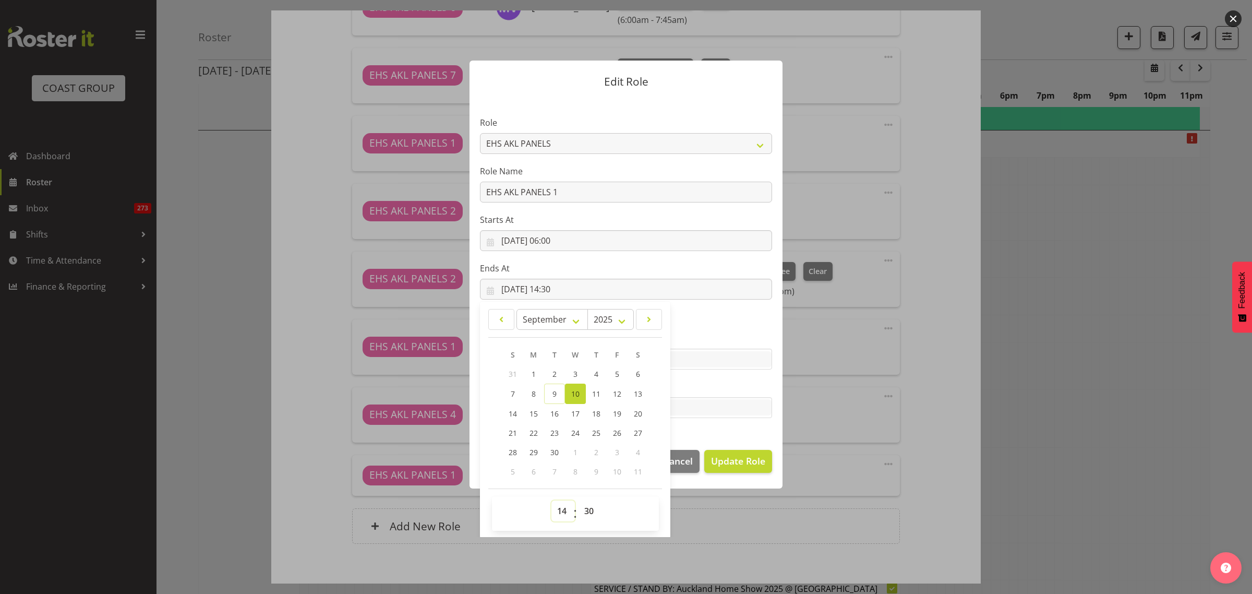
click at [556, 510] on select "00 01 02 03 04 05 06 07 08 09 10 11 12 13 14 15 16 17 18 19 20 21 22 23" at bounding box center [563, 510] width 23 height 21
select select "6"
click at [552, 500] on select "00 01 02 03 04 05 06 07 08 09 10 11 12 13 14 15 16 17 18 19 20 21 22 23" at bounding box center [563, 510] width 23 height 21
type input "[DATE] 06:30"
click at [583, 511] on select "00 01 02 03 04 05 06 07 08 09 10 11 12 13 14 15 16 17 18 19 20 21 22 23 24 25 2…" at bounding box center [590, 510] width 23 height 21
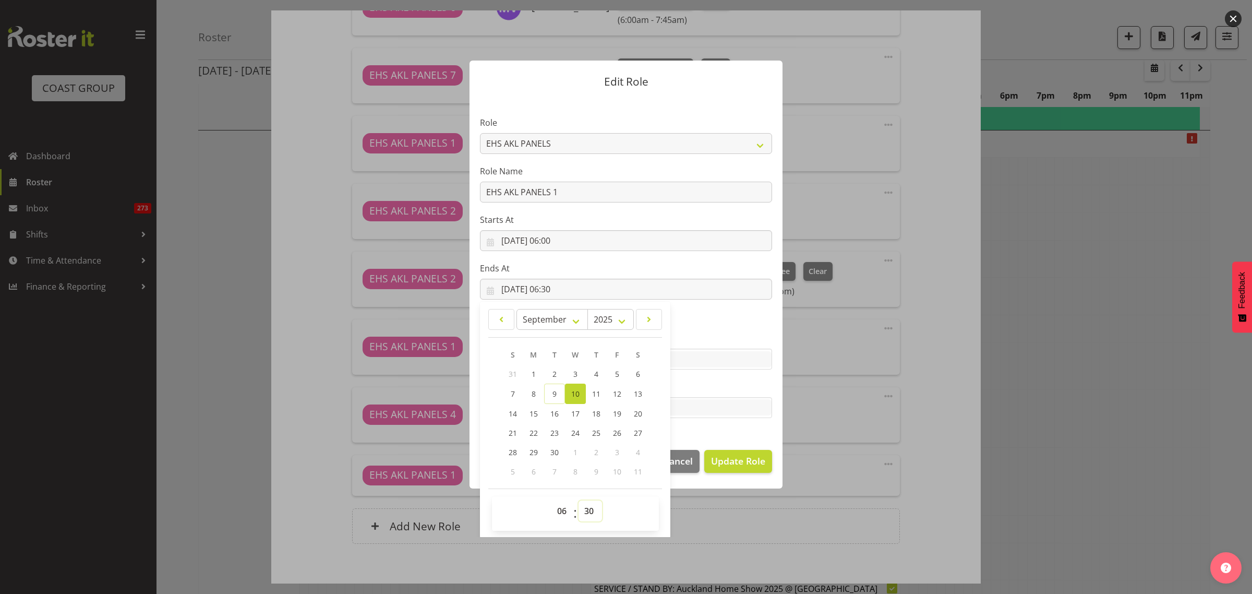
select select "45"
click at [579, 500] on select "00 01 02 03 04 05 06 07 08 09 10 11 12 13 14 15 16 17 18 19 20 21 22 23 24 25 2…" at bounding box center [590, 510] width 23 height 21
type input "[DATE] 06:45"
click at [740, 465] on span "Update Role" at bounding box center [738, 461] width 54 height 14
select select
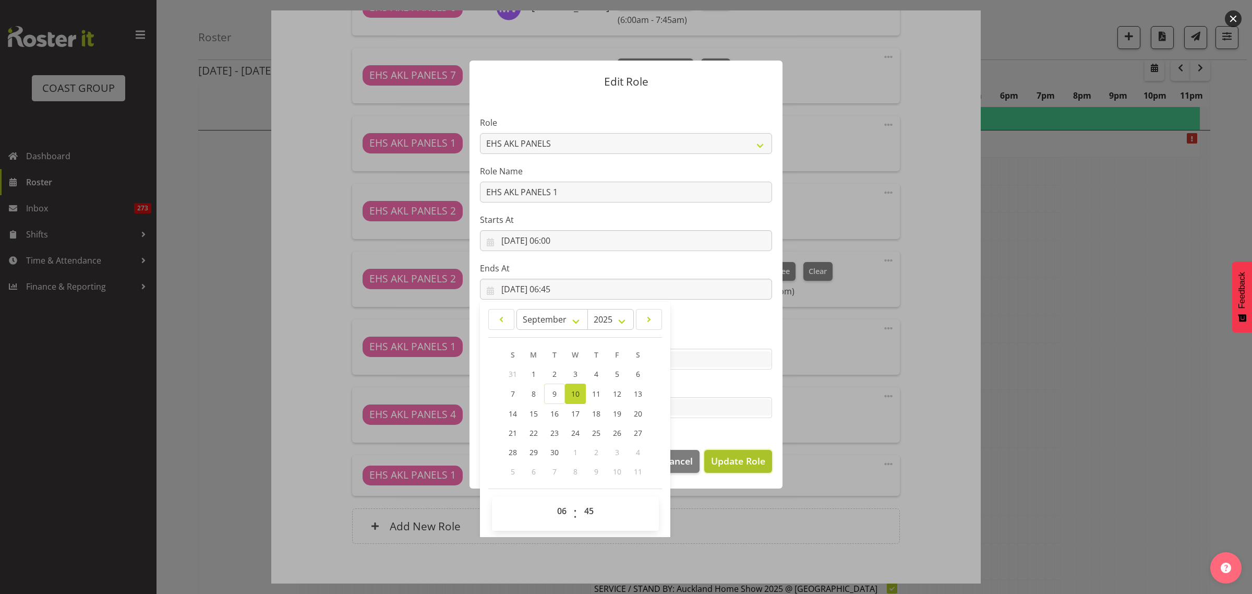
select select
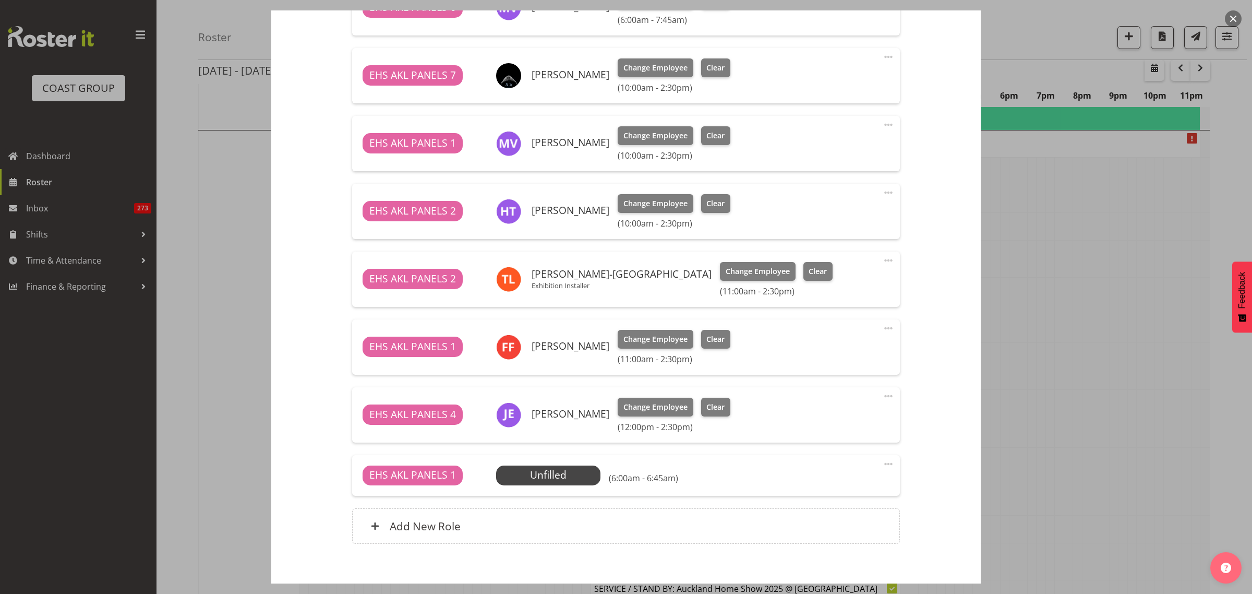
scroll to position [22, 0]
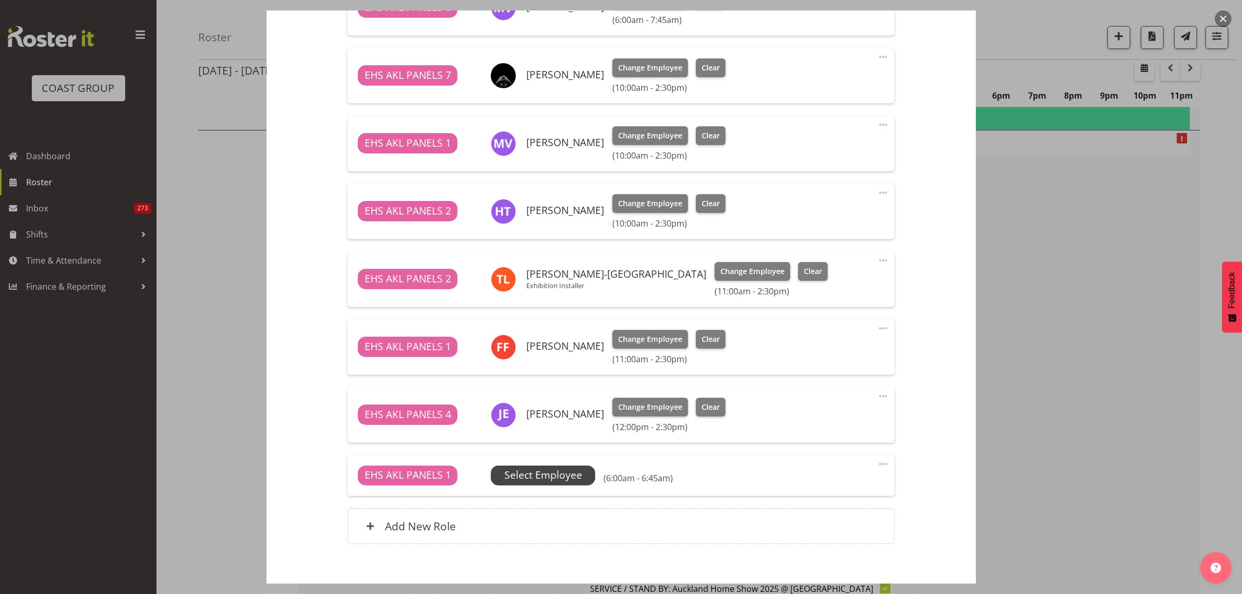
click at [565, 476] on span "Select Employee" at bounding box center [544, 475] width 78 height 15
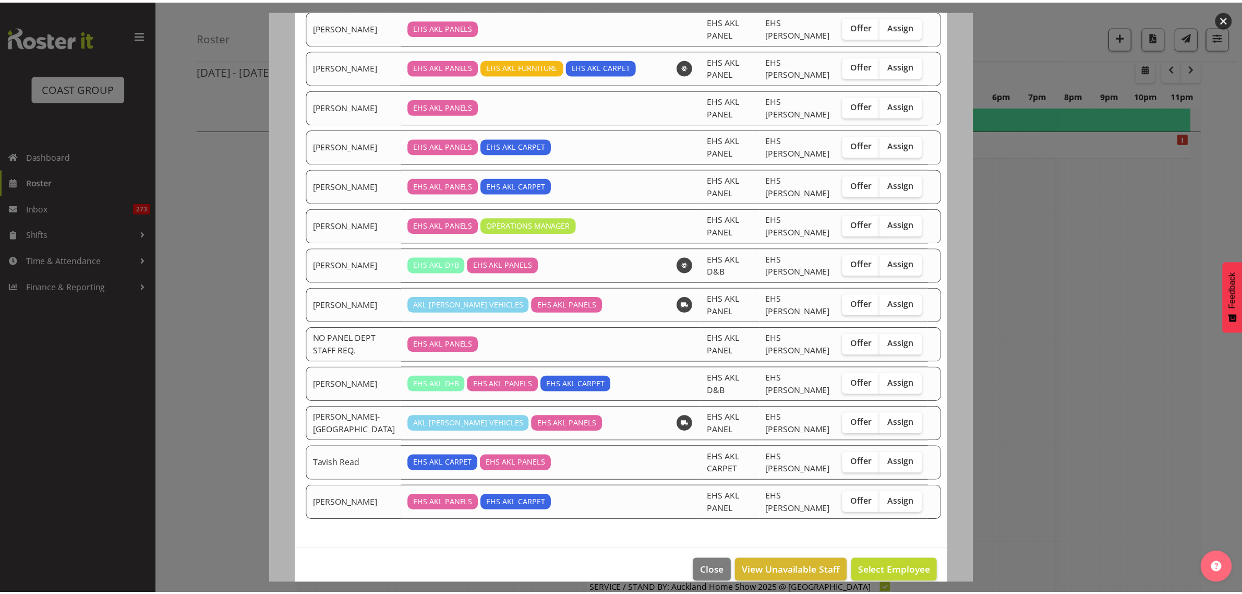
scroll to position [324, 0]
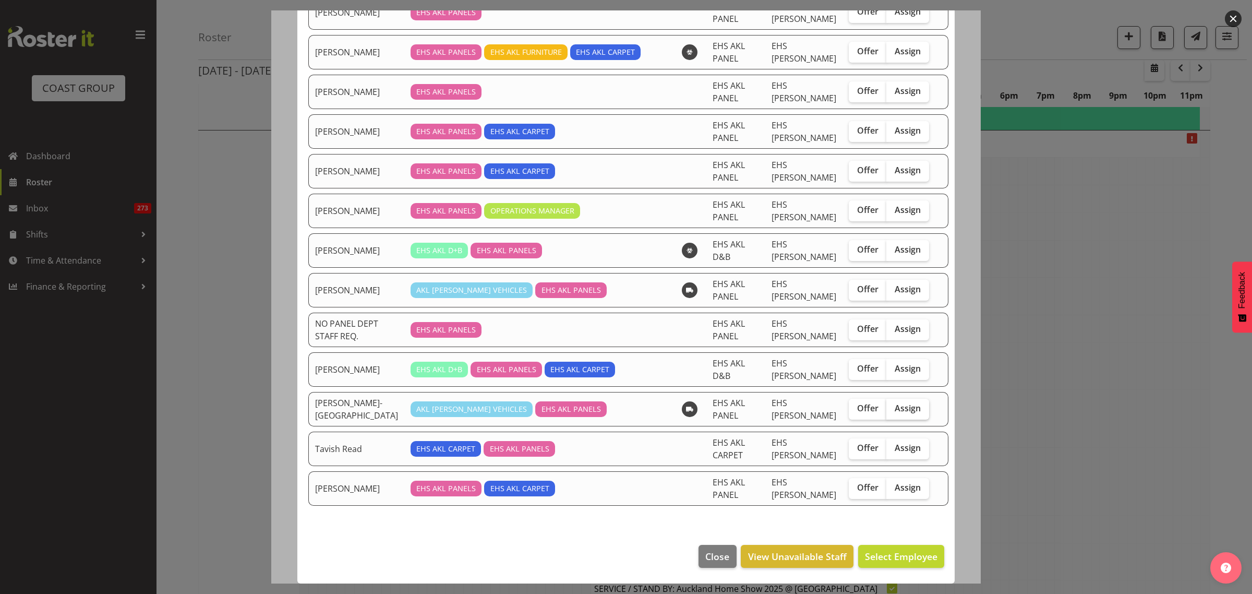
click at [895, 412] on span "Assign" at bounding box center [908, 408] width 26 height 10
click at [893, 412] on input "Assign" at bounding box center [890, 408] width 7 height 7
checkbox input "true"
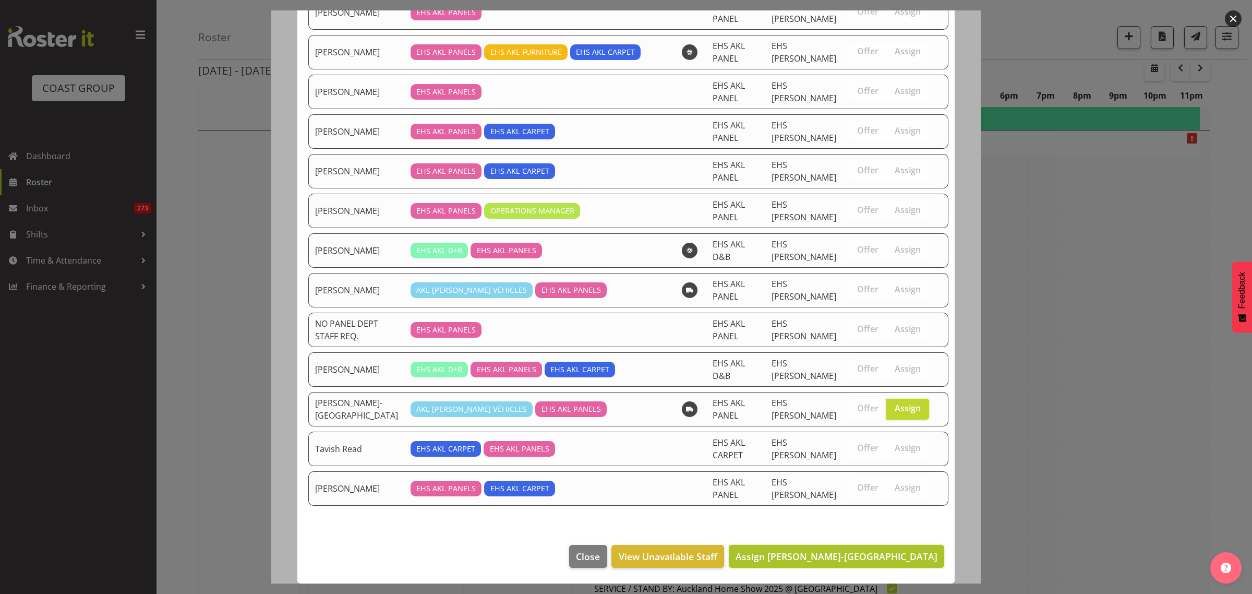
click at [844, 556] on span "Assign [PERSON_NAME]-[GEOGRAPHIC_DATA]" at bounding box center [837, 556] width 202 height 13
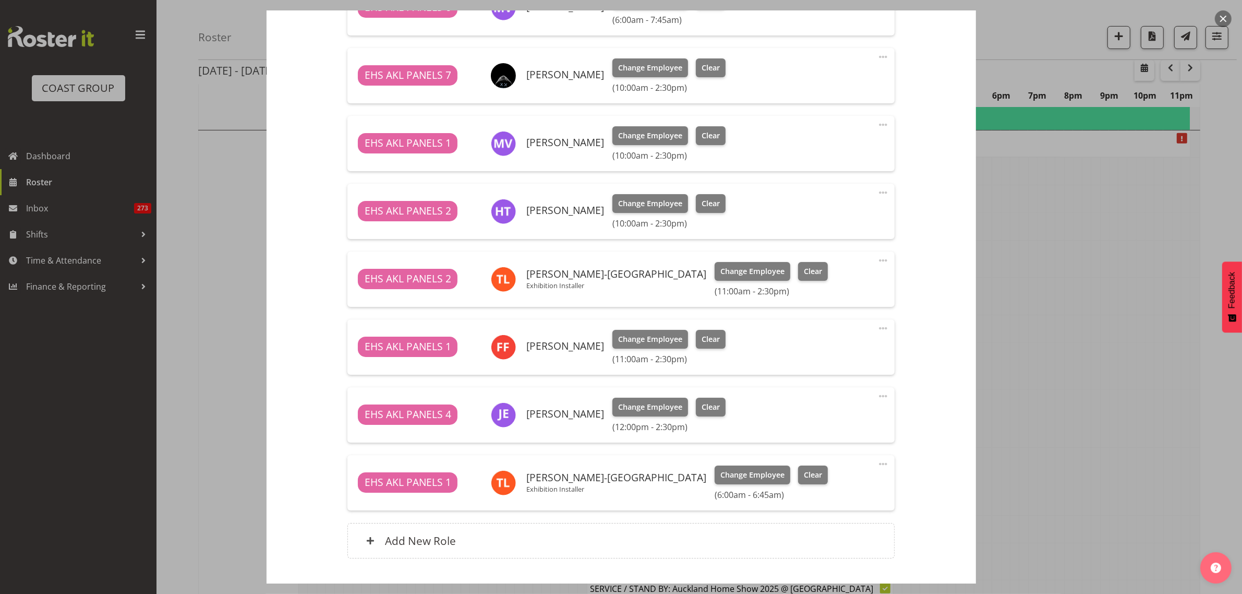
scroll to position [682, 0]
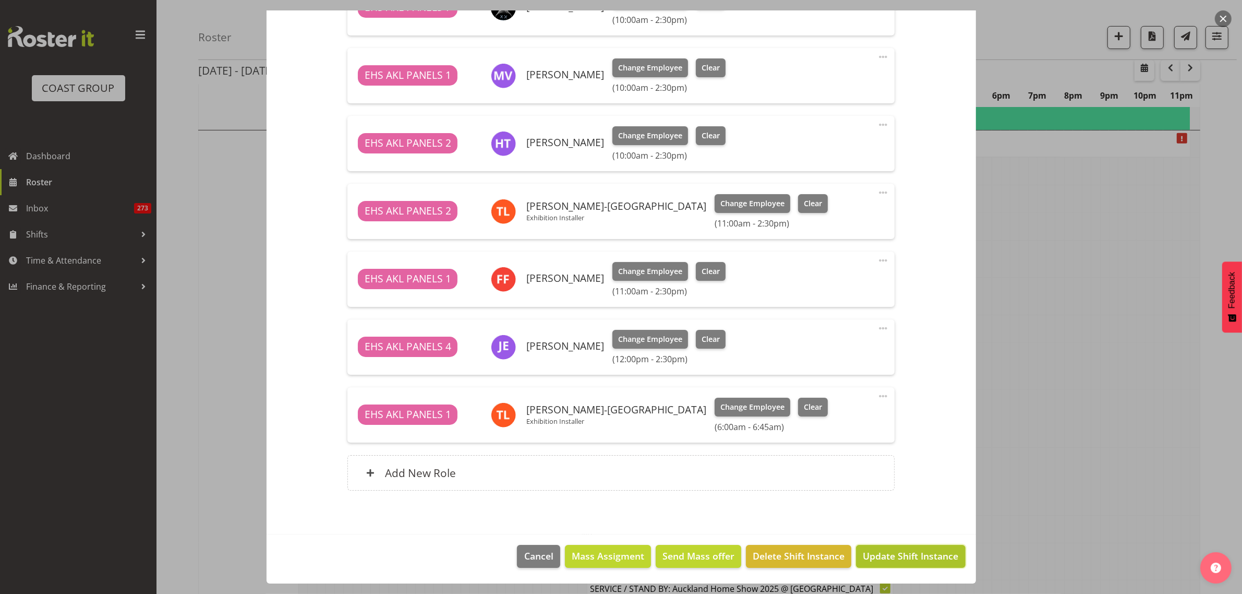
click at [888, 560] on span "Update Shift Instance" at bounding box center [910, 556] width 95 height 14
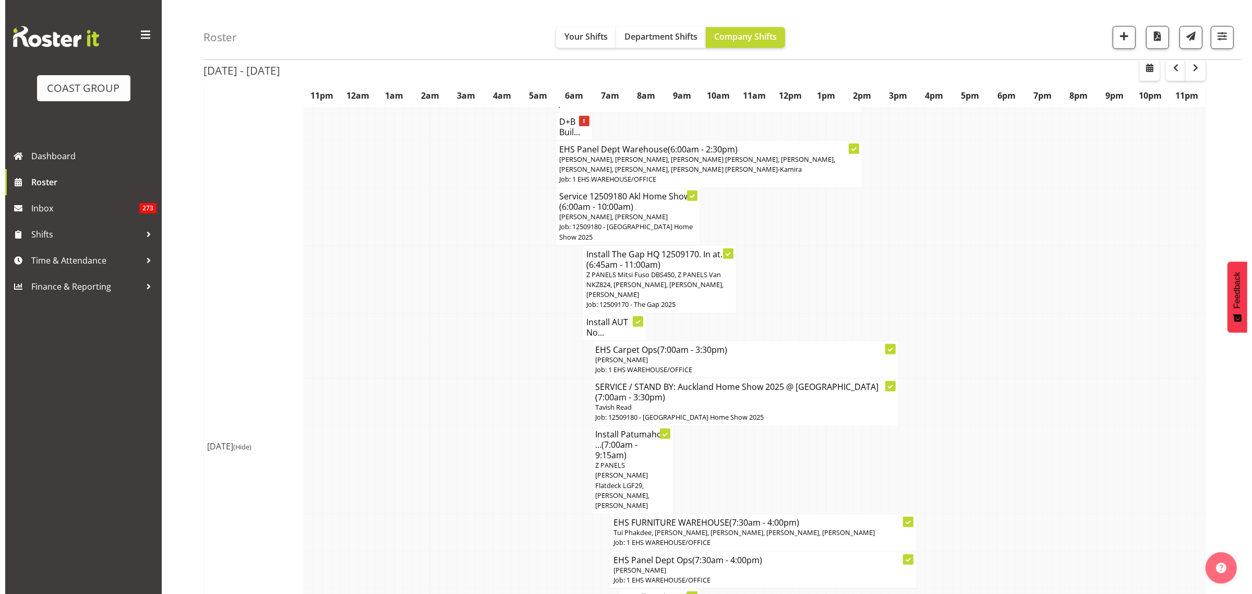
scroll to position [848, 0]
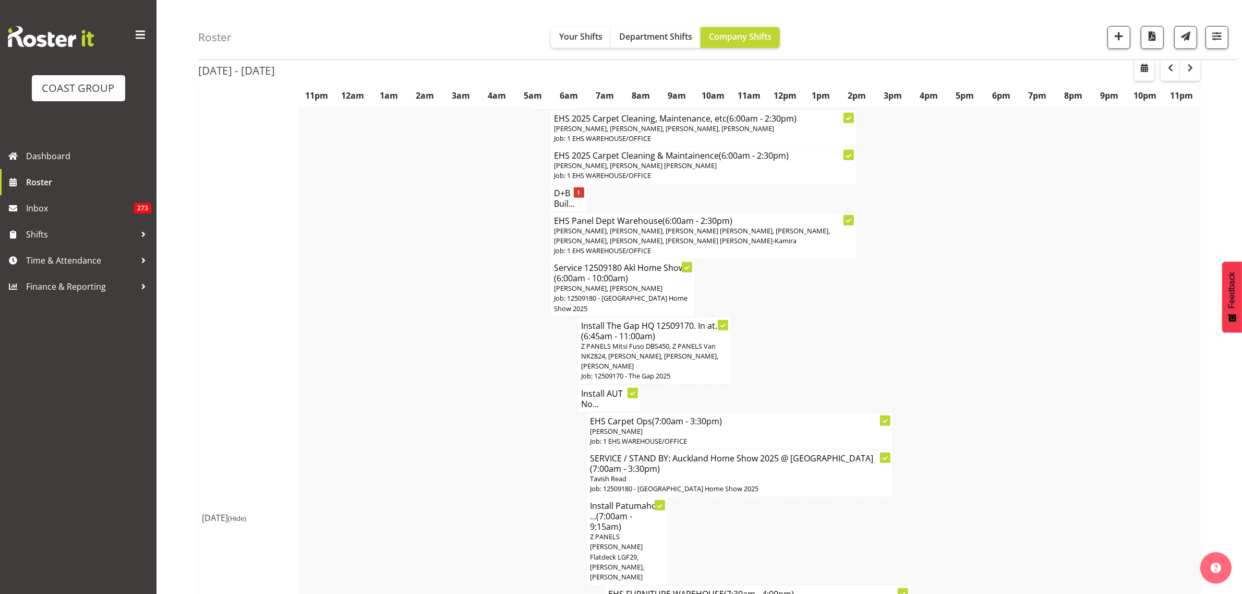
click at [725, 242] on span "[PERSON_NAME], [PERSON_NAME], [PERSON_NAME] [PERSON_NAME], [PERSON_NAME], [PERS…" at bounding box center [692, 235] width 276 height 19
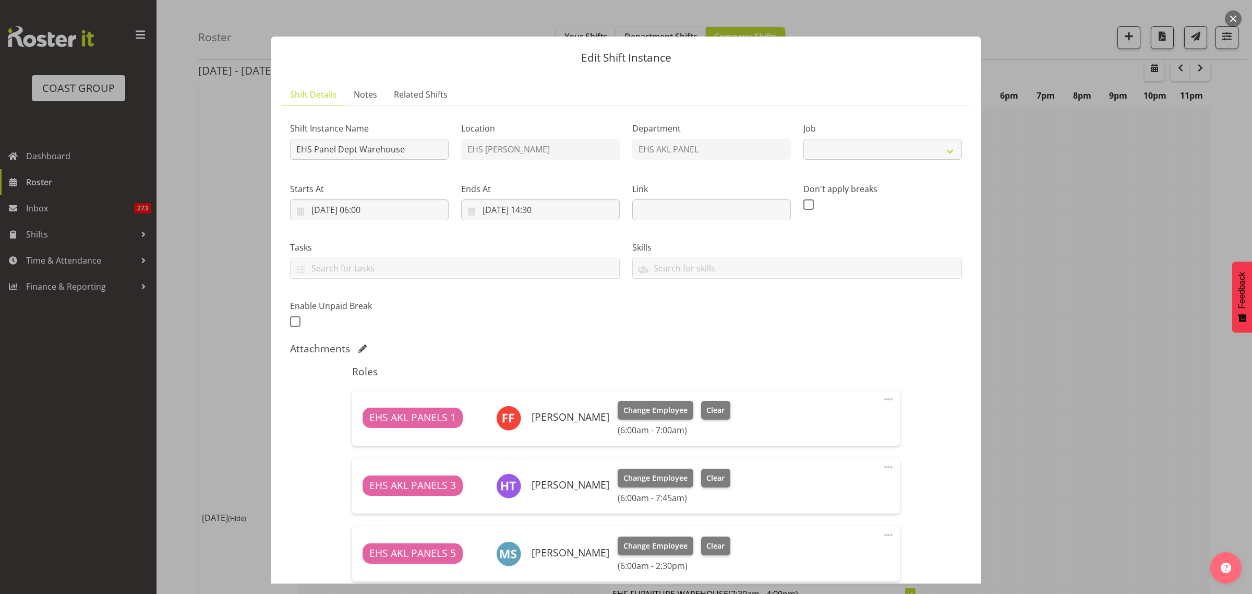
select select "69"
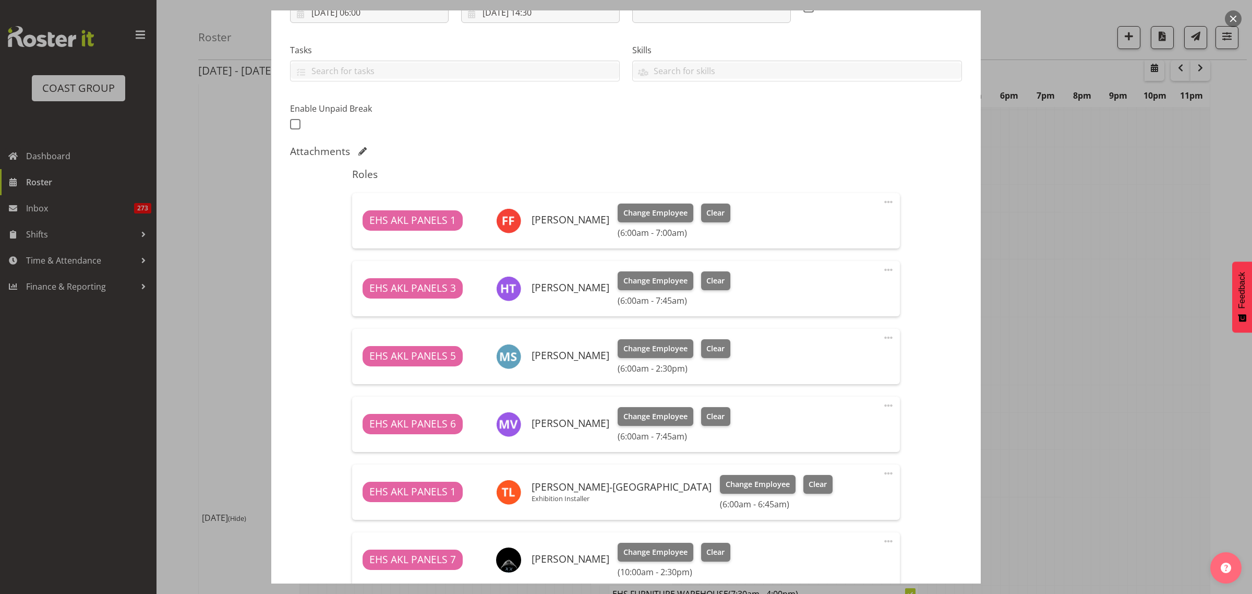
scroll to position [196, 0]
